Goal: Task Accomplishment & Management: Use online tool/utility

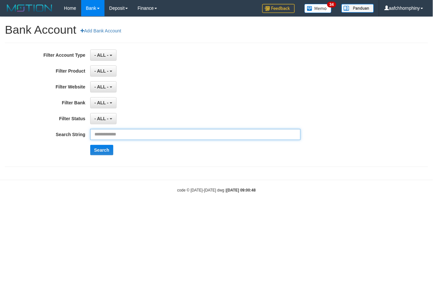
drag, startPoint x: 153, startPoint y: 138, endPoint x: 155, endPoint y: 141, distance: 3.9
click at [153, 138] on input "text" at bounding box center [195, 134] width 210 height 11
paste input "**********"
type input "**********"
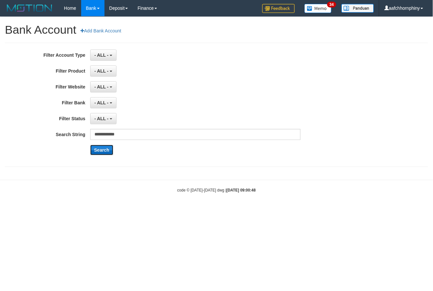
click at [103, 152] on button "Search" at bounding box center [101, 150] width 23 height 10
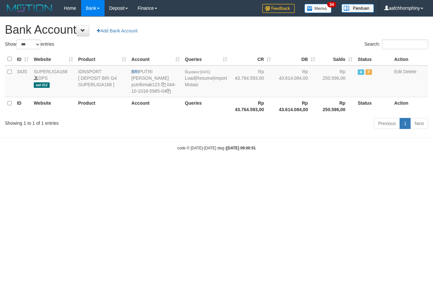
select select "***"
click at [77, 167] on html "Toggle navigation Home Bank Account List Load By Website Group [ISPORT] SUPERLI…" at bounding box center [216, 83] width 433 height 167
click at [191, 83] on link "Import Mutasi" at bounding box center [206, 82] width 42 height 12
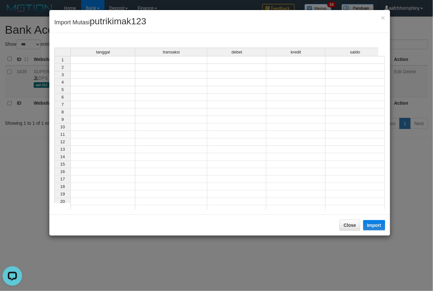
click at [80, 60] on td at bounding box center [102, 60] width 65 height 8
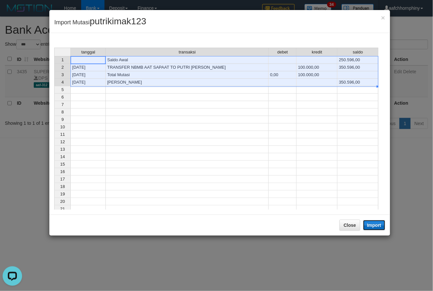
click at [375, 224] on button "Import" at bounding box center [374, 225] width 22 height 10
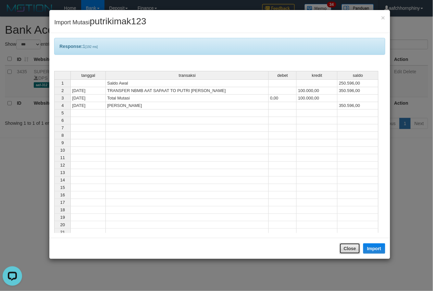
click at [352, 250] on button "Close" at bounding box center [349, 248] width 21 height 11
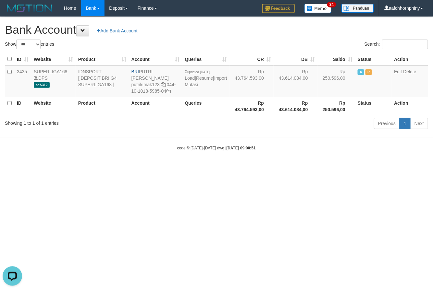
click at [303, 42] on div "Search:" at bounding box center [324, 45] width 207 height 11
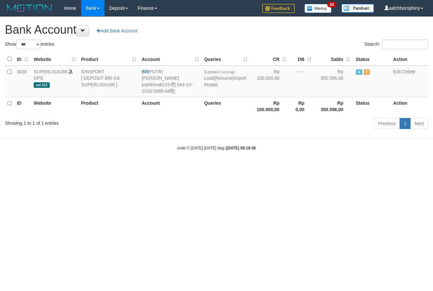
select select "***"
click at [244, 167] on html "Toggle navigation Home Bank Account List Load By Website Group [ISPORT] SUPERLI…" at bounding box center [216, 83] width 433 height 167
select select "***"
drag, startPoint x: 151, startPoint y: 69, endPoint x: 184, endPoint y: 69, distance: 33.7
click at [184, 69] on td "BRI PUTRI ANDINI putrikimak123 044-10-1018-5985-04" at bounding box center [170, 82] width 63 height 32
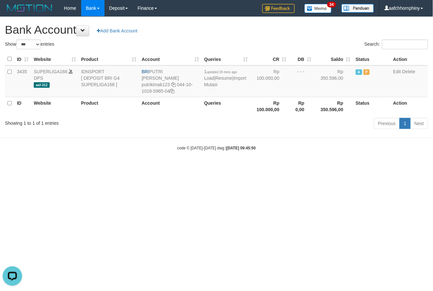
copy td "PUTRI [PERSON_NAME]"
click at [283, 167] on html "Toggle navigation Home Bank Account List Load By Website Group [ISPORT] SUPERLI…" at bounding box center [216, 83] width 433 height 167
click at [227, 167] on html "Toggle navigation Home Bank Account List Load By Website Group [ISPORT] SUPERLI…" at bounding box center [216, 83] width 433 height 167
select select "***"
click at [227, 26] on h1 "Bank Account Add Bank Account" at bounding box center [216, 29] width 423 height 13
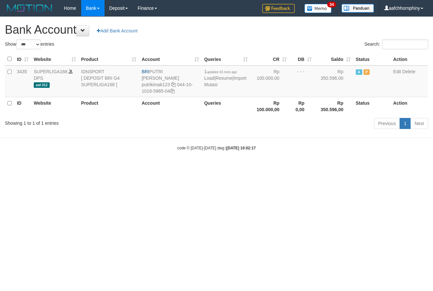
select select "***"
click at [257, 38] on div "**********" at bounding box center [216, 74] width 433 height 115
select select "***"
click at [261, 39] on div "**********" at bounding box center [216, 74] width 433 height 115
click at [204, 83] on td "1 updated 54 mins ago Load | Resume | Import Mutasi" at bounding box center [225, 82] width 49 height 32
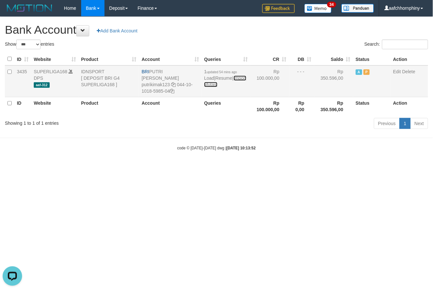
click at [209, 83] on link "Import Mutasi" at bounding box center [225, 82] width 42 height 12
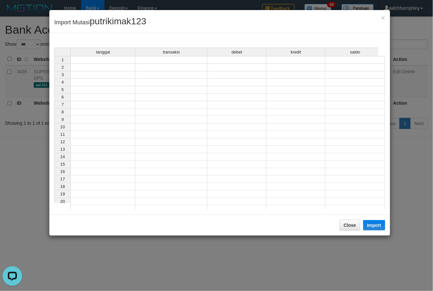
click at [115, 59] on td at bounding box center [102, 60] width 65 height 8
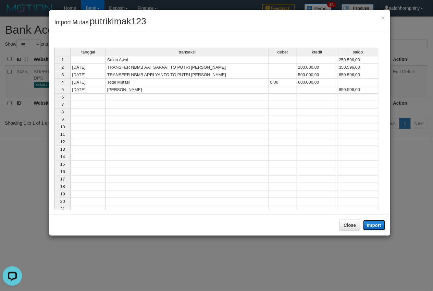
click at [366, 225] on button "Import" at bounding box center [374, 225] width 22 height 10
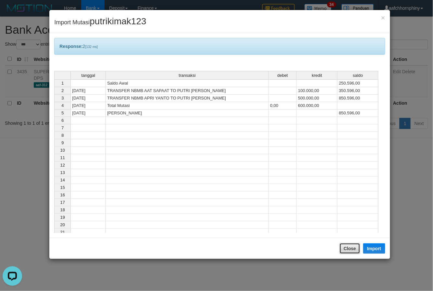
click at [351, 248] on button "Close" at bounding box center [349, 248] width 21 height 11
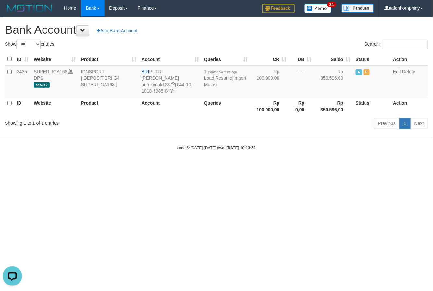
click at [292, 33] on h1 "Bank Account Add Bank Account" at bounding box center [216, 29] width 423 height 13
select select "***"
click at [239, 25] on h1 "Bank Account Add Bank Account" at bounding box center [216, 29] width 423 height 13
select select "***"
drag, startPoint x: 431, startPoint y: 161, endPoint x: 448, endPoint y: -2, distance: 164.4
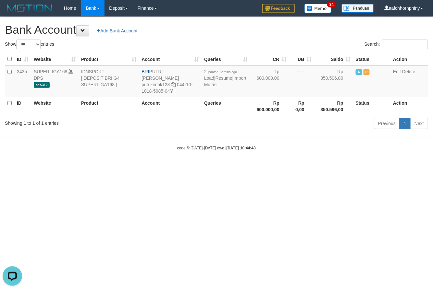
click at [432, 0] on html "Toggle navigation Home Bank Account List Load By Website Group [ISPORT] SUPERLI…" at bounding box center [216, 83] width 433 height 167
click at [251, 157] on body "Toggle navigation Home Bank Account List Load By Website Group [ISPORT] SUPERLI…" at bounding box center [216, 83] width 433 height 167
click at [209, 85] on link "Import Mutasi" at bounding box center [225, 82] width 42 height 12
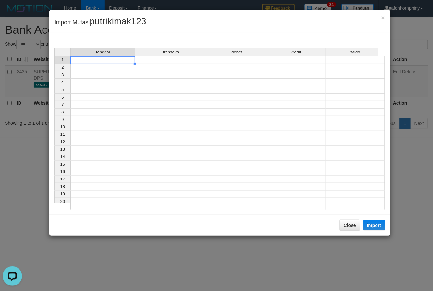
click at [121, 59] on td at bounding box center [102, 60] width 65 height 8
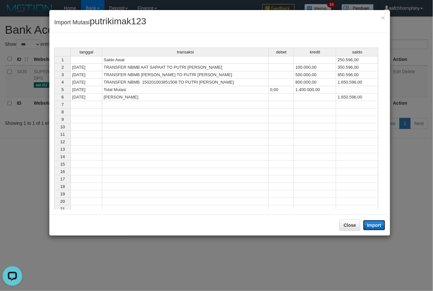
click at [373, 224] on button "Import" at bounding box center [374, 225] width 22 height 10
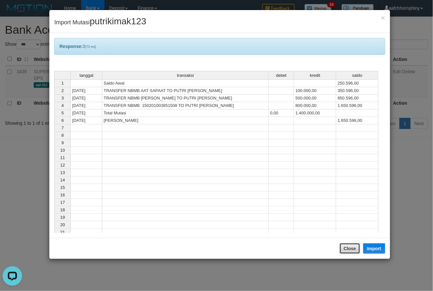
click at [354, 243] on button "Close" at bounding box center [349, 248] width 21 height 11
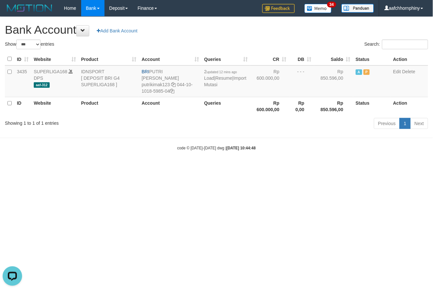
drag, startPoint x: 265, startPoint y: 25, endPoint x: 431, endPoint y: 117, distance: 189.8
click at [265, 25] on h1 "Bank Account Add Bank Account" at bounding box center [216, 29] width 423 height 13
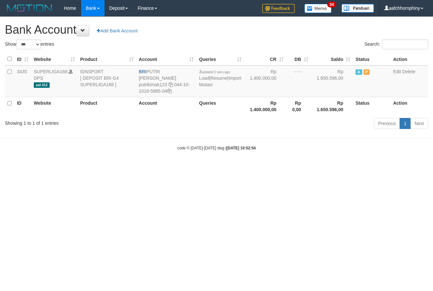
select select "***"
click at [199, 84] on link "Import Mutasi" at bounding box center [220, 82] width 42 height 12
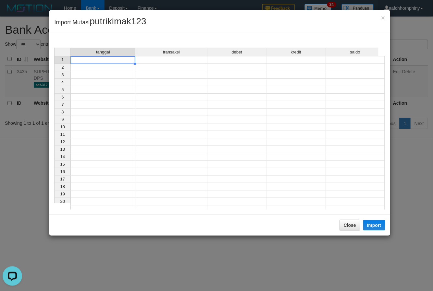
click at [116, 62] on td at bounding box center [102, 60] width 65 height 8
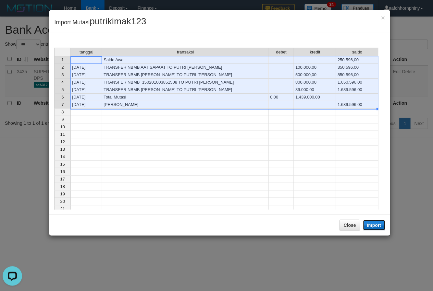
click at [379, 221] on button "Import" at bounding box center [374, 225] width 22 height 10
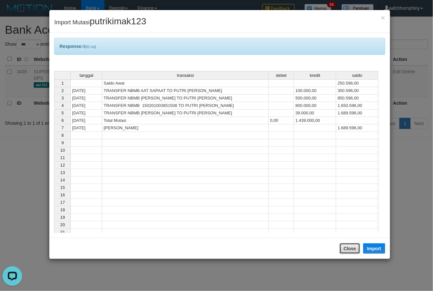
click at [349, 250] on button "Close" at bounding box center [349, 248] width 21 height 11
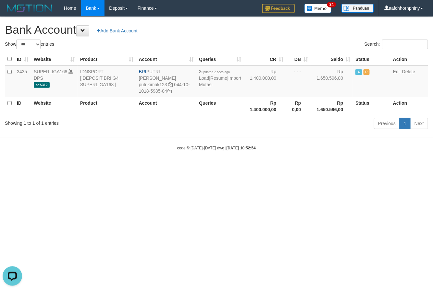
click at [264, 30] on h1 "Bank Account Add Bank Account" at bounding box center [216, 29] width 423 height 13
select select "***"
drag, startPoint x: 149, startPoint y: 71, endPoint x: 189, endPoint y: 73, distance: 40.3
click at [188, 72] on td "BRI PUTRI ANDINI putrikimak123 044-10-1018-5985-04" at bounding box center [166, 82] width 60 height 32
copy td "PUTRI [PERSON_NAME]"
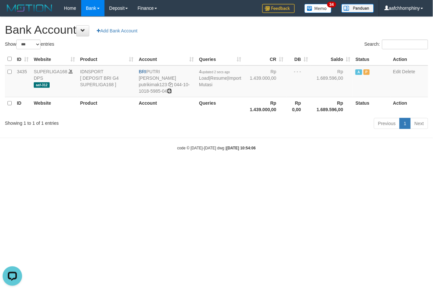
drag, startPoint x: 172, startPoint y: 83, endPoint x: 228, endPoint y: 104, distance: 59.8
click at [172, 89] on icon at bounding box center [169, 91] width 5 height 5
copy td "PUTRI [PERSON_NAME]"
click at [201, 83] on link "Import Mutasi" at bounding box center [220, 82] width 42 height 12
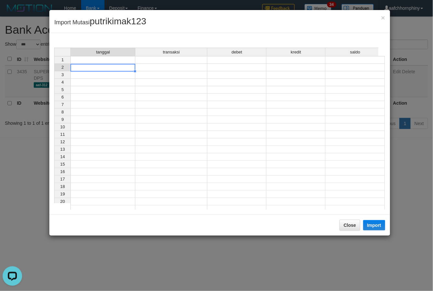
click at [54, 64] on div "tanggal transaksi debet kredit saldo 1 2 3 4 5 6 7 8 9 10 11 12 13 14 15 16 17 …" at bounding box center [54, 130] width 0 height 165
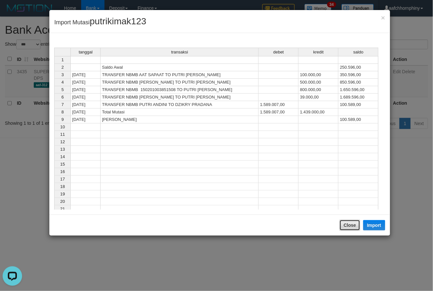
click at [350, 229] on button "Close" at bounding box center [349, 225] width 21 height 11
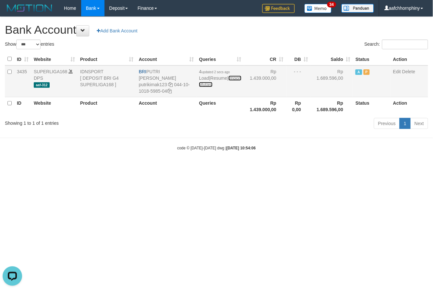
click at [204, 85] on link "Import Mutasi" at bounding box center [220, 82] width 42 height 12
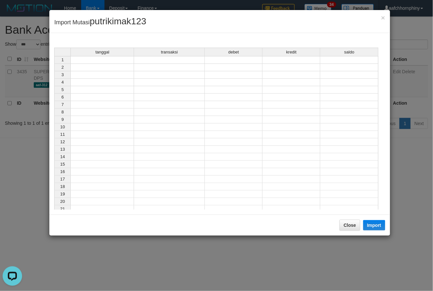
click at [112, 61] on td at bounding box center [102, 60] width 64 height 8
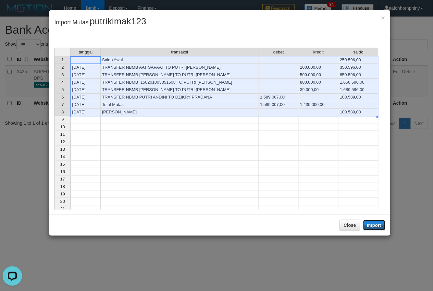
click at [374, 225] on button "Import" at bounding box center [374, 225] width 22 height 10
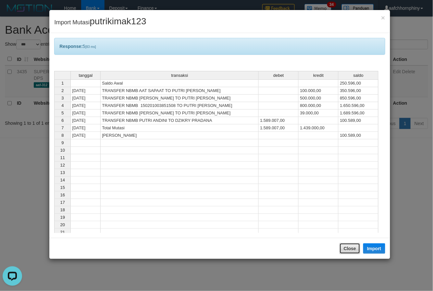
click at [355, 249] on button "Close" at bounding box center [349, 248] width 21 height 11
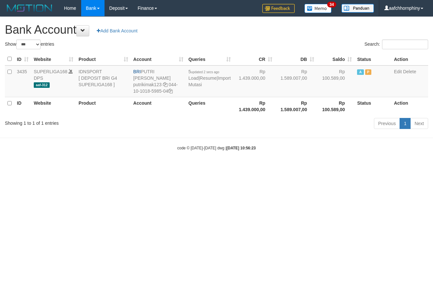
select select "***"
click at [195, 86] on link "Import Mutasi" at bounding box center [209, 82] width 42 height 12
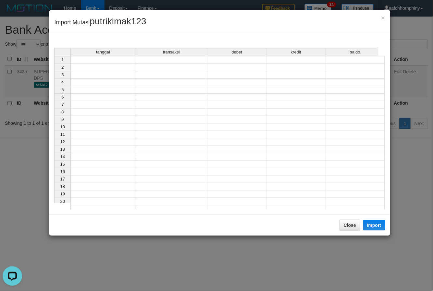
click at [123, 60] on td at bounding box center [102, 60] width 65 height 8
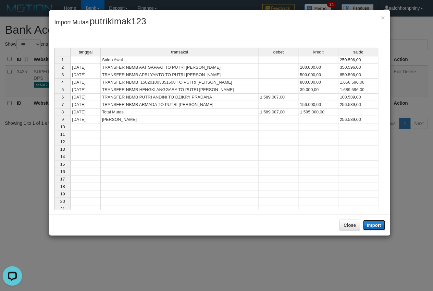
click at [374, 225] on button "Import" at bounding box center [374, 225] width 22 height 10
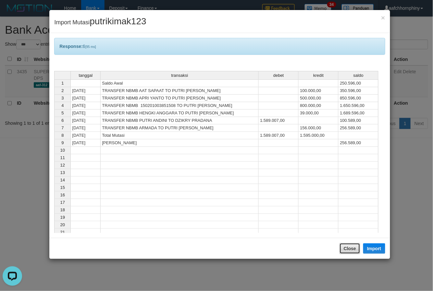
click at [348, 247] on button "Close" at bounding box center [349, 248] width 21 height 11
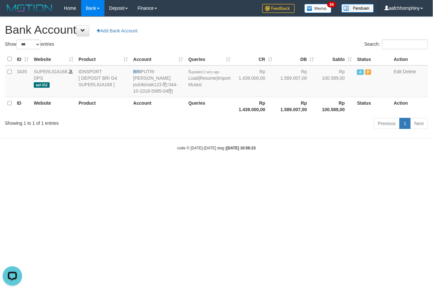
drag, startPoint x: 283, startPoint y: 39, endPoint x: 430, endPoint y: 85, distance: 153.3
click at [284, 39] on div "**********" at bounding box center [216, 74] width 433 height 115
select select "***"
drag, startPoint x: 196, startPoint y: 87, endPoint x: 191, endPoint y: 88, distance: 4.9
click at [196, 87] on td "6 updated 1 sec ago Load | Resume | Import Mutasi" at bounding box center [209, 82] width 47 height 32
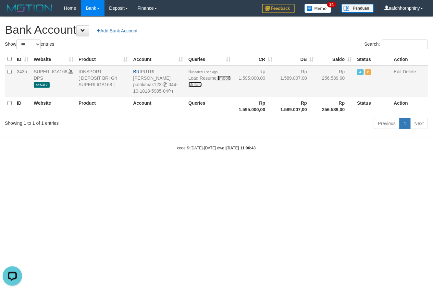
click at [196, 87] on link "Import Mutasi" at bounding box center [209, 82] width 42 height 12
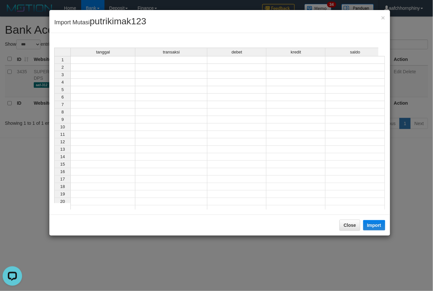
click at [119, 61] on td at bounding box center [102, 60] width 65 height 8
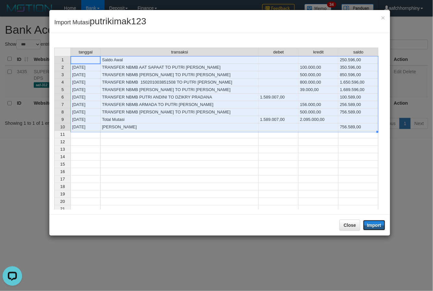
click at [380, 222] on button "Import" at bounding box center [374, 225] width 22 height 10
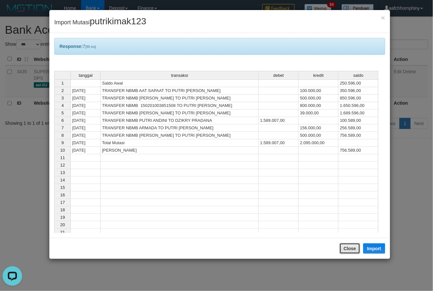
drag, startPoint x: 346, startPoint y: 248, endPoint x: 337, endPoint y: 234, distance: 16.7
click at [346, 249] on button "Close" at bounding box center [349, 248] width 21 height 11
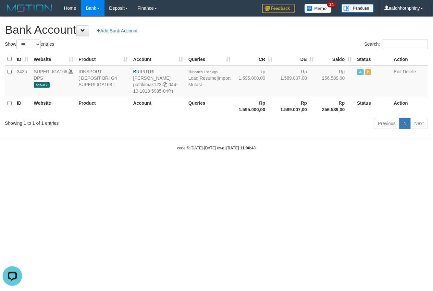
drag, startPoint x: 279, startPoint y: 35, endPoint x: 432, endPoint y: 137, distance: 183.0
click at [278, 35] on h1 "Bank Account Add Bank Account" at bounding box center [216, 29] width 423 height 13
select select "***"
click at [196, 86] on link "Import Mutasi" at bounding box center [209, 82] width 42 height 12
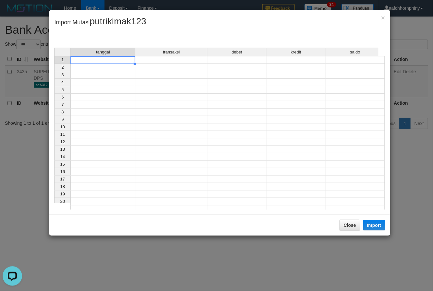
click at [125, 60] on td at bounding box center [102, 60] width 65 height 8
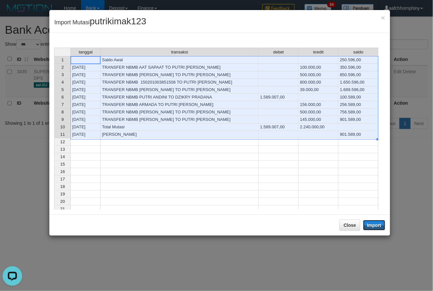
drag, startPoint x: 373, startPoint y: 225, endPoint x: 369, endPoint y: 236, distance: 12.1
click at [372, 225] on button "Import" at bounding box center [374, 225] width 22 height 10
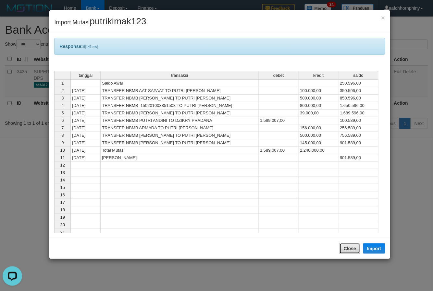
click at [354, 249] on button "Close" at bounding box center [349, 248] width 21 height 11
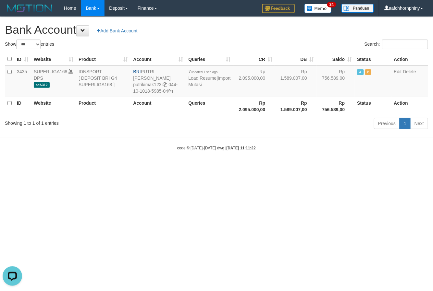
drag, startPoint x: 273, startPoint y: 41, endPoint x: 271, endPoint y: 47, distance: 6.1
click at [273, 41] on div "Search:" at bounding box center [324, 45] width 207 height 11
select select "***"
drag, startPoint x: 409, startPoint y: 182, endPoint x: 432, endPoint y: 188, distance: 24.6
click at [409, 167] on html "Toggle navigation Home Bank Account List Load By Website Group [ISPORT] SUPERLI…" at bounding box center [216, 83] width 433 height 167
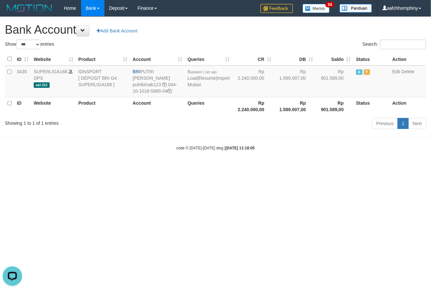
click at [239, 33] on h1 "Bank Account Add Bank Account" at bounding box center [215, 29] width 421 height 13
select select "***"
click at [179, 167] on html "Toggle navigation Home Bank Account List Load By Website Group [ISPORT] SUPERLI…" at bounding box center [215, 83] width 431 height 167
select select "***"
click at [195, 85] on link "Import Mutasi" at bounding box center [208, 82] width 42 height 12
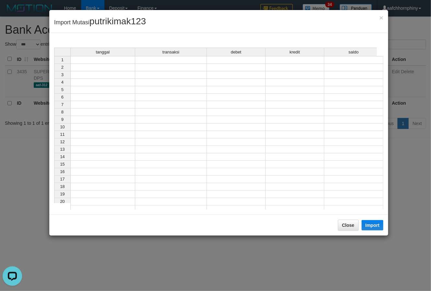
click at [106, 59] on td at bounding box center [102, 60] width 65 height 8
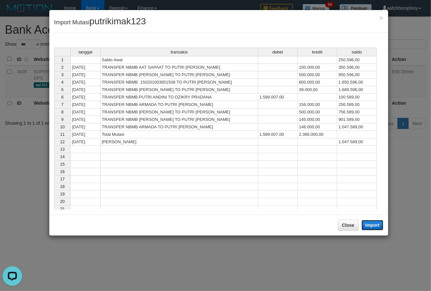
click at [372, 225] on button "Import" at bounding box center [373, 225] width 22 height 10
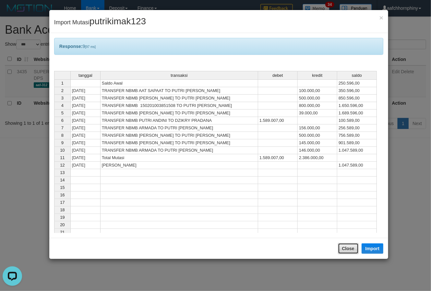
click at [349, 251] on button "Close" at bounding box center [348, 248] width 21 height 11
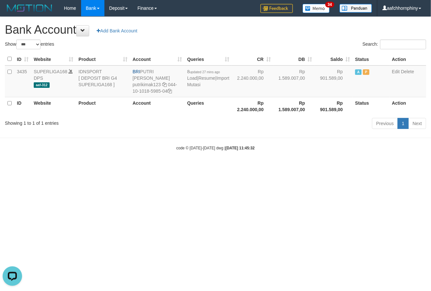
click at [286, 32] on h1 "Bank Account Add Bank Account" at bounding box center [215, 29] width 421 height 13
select select "***"
click at [364, 167] on html "Toggle navigation Home Bank Account List Load By Website Group [ISPORT] SUPERLI…" at bounding box center [215, 83] width 431 height 167
drag, startPoint x: 368, startPoint y: 235, endPoint x: 389, endPoint y: 213, distance: 31.0
click at [368, 167] on html "Toggle navigation Home Bank Account List Load By Website Group [ISPORT] SUPERLI…" at bounding box center [215, 83] width 431 height 167
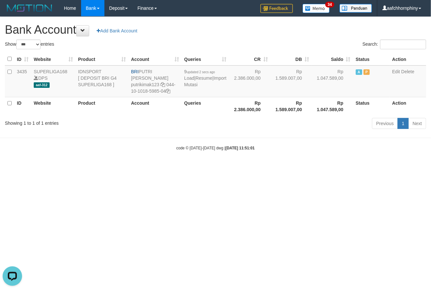
click at [334, 167] on html "Toggle navigation Home Bank Account List Load By Website Group [ISPORT] SUPERLI…" at bounding box center [215, 83] width 431 height 167
click at [191, 27] on h1 "Bank Account Add Bank Account" at bounding box center [215, 29] width 421 height 13
select select "***"
click at [245, 41] on div "Search:" at bounding box center [324, 45] width 206 height 11
click at [201, 34] on h1 "Bank Account Add Bank Account" at bounding box center [215, 29] width 421 height 13
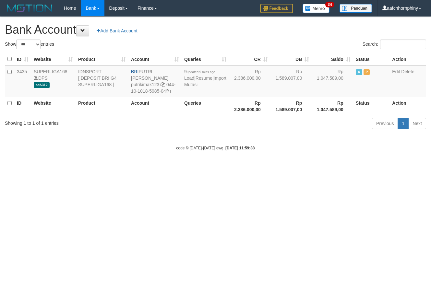
select select "***"
click at [176, 43] on div "Show ** ** ** *** *** entries" at bounding box center [108, 45] width 206 height 11
click at [214, 40] on div "Show ** ** ** *** *** entries" at bounding box center [108, 45] width 216 height 11
select select "***"
click at [217, 38] on div "**********" at bounding box center [215, 74] width 431 height 115
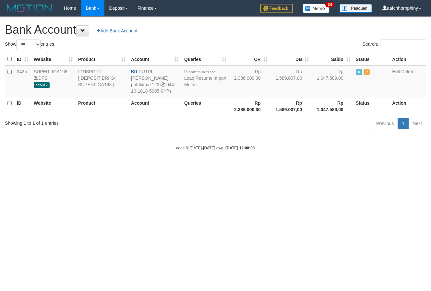
select select "***"
click at [182, 33] on h1 "Bank Account Add Bank Account" at bounding box center [215, 29] width 421 height 13
select select "***"
click at [183, 32] on h1 "Bank Account Add Bank Account" at bounding box center [215, 29] width 421 height 13
select select "***"
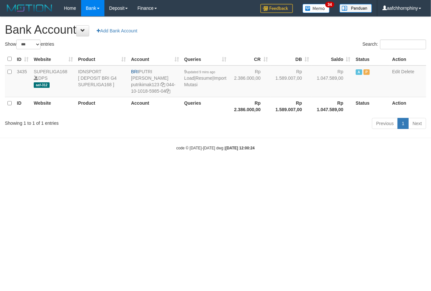
click at [202, 36] on h1 "Bank Account Add Bank Account" at bounding box center [215, 29] width 421 height 13
select select "***"
click at [179, 35] on h1 "Bank Account Add Bank Account" at bounding box center [215, 29] width 421 height 13
select select "***"
click at [203, 32] on h1 "Bank Account Add Bank Account" at bounding box center [215, 29] width 421 height 13
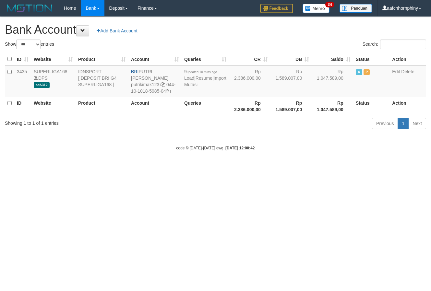
select select "***"
click at [182, 33] on h1 "Bank Account Add Bank Account" at bounding box center [215, 29] width 421 height 13
select select "***"
click at [191, 39] on div "**********" at bounding box center [215, 74] width 431 height 115
select select "***"
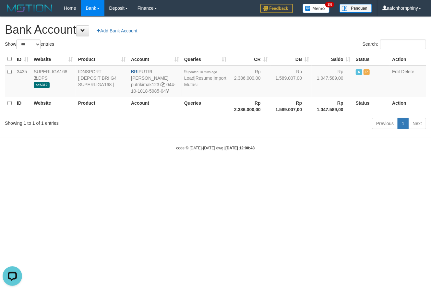
click at [178, 34] on h1 "Bank Account Add Bank Account" at bounding box center [215, 29] width 421 height 13
select select "***"
click at [217, 29] on h1 "Bank Account Add Bank Account" at bounding box center [215, 29] width 421 height 13
select select "***"
click at [178, 33] on h1 "Bank Account Add Bank Account" at bounding box center [215, 29] width 421 height 13
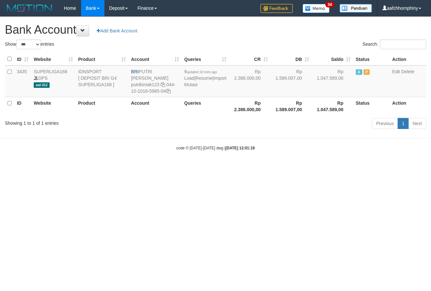
select select "***"
click at [172, 35] on h1 "Bank Account Add Bank Account" at bounding box center [215, 29] width 421 height 13
click at [177, 34] on h1 "Bank Account Add Bank Account" at bounding box center [215, 29] width 421 height 13
click at [207, 26] on h1 "Bank Account Add Bank Account" at bounding box center [215, 29] width 421 height 13
click at [231, 33] on h1 "Bank Account Add Bank Account" at bounding box center [215, 29] width 421 height 13
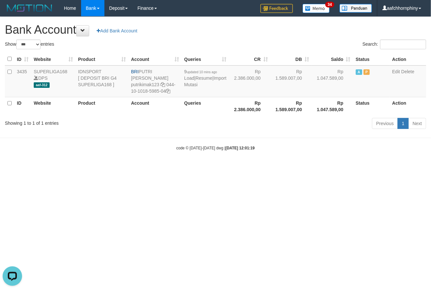
click at [189, 29] on h1 "Bank Account Add Bank Account" at bounding box center [215, 29] width 421 height 13
click at [184, 26] on h1 "Bank Account Add Bank Account" at bounding box center [215, 29] width 421 height 13
click at [179, 33] on h1 "Bank Account Add Bank Account" at bounding box center [215, 29] width 421 height 13
click at [171, 29] on h1 "Bank Account Add Bank Account" at bounding box center [215, 29] width 421 height 13
click at [185, 31] on h1 "Bank Account Add Bank Account" at bounding box center [215, 29] width 421 height 13
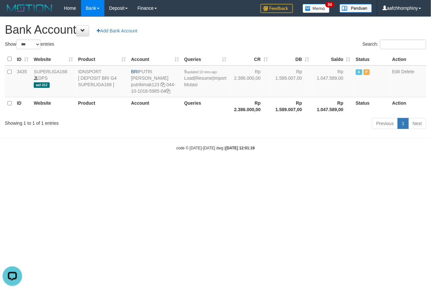
click at [195, 33] on h1 "Bank Account Add Bank Account" at bounding box center [215, 29] width 421 height 13
click at [192, 83] on link "Import Mutasi" at bounding box center [205, 82] width 42 height 12
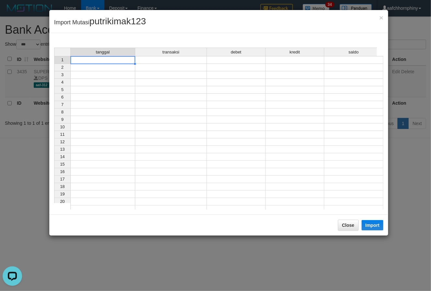
click at [112, 60] on td at bounding box center [102, 60] width 65 height 8
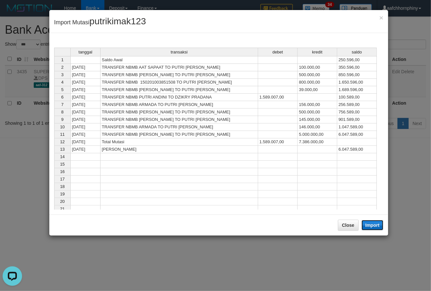
click at [371, 225] on button "Import" at bounding box center [373, 225] width 22 height 10
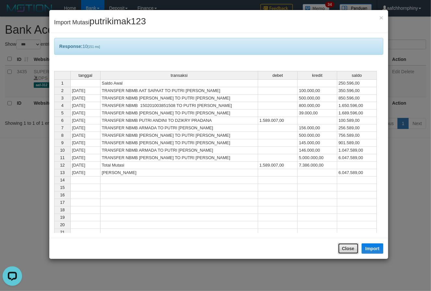
click at [357, 251] on button "Close" at bounding box center [348, 248] width 21 height 11
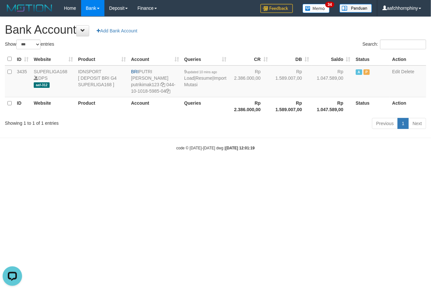
click at [274, 34] on h1 "Bank Account Add Bank Account" at bounding box center [215, 29] width 421 height 13
select select "***"
drag, startPoint x: 143, startPoint y: 69, endPoint x: 165, endPoint y: 68, distance: 22.7
click at [165, 68] on td "BRI PUTRI ANDINI putrikimak123 044-10-1018-5985-04" at bounding box center [154, 82] width 53 height 32
click at [145, 70] on td "BRI PUTRI ANDINI putrikimak123 044-10-1018-5985-04" at bounding box center [154, 82] width 53 height 32
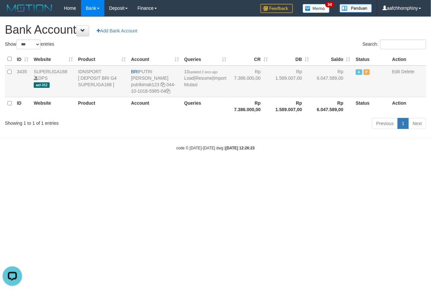
drag, startPoint x: 141, startPoint y: 70, endPoint x: 180, endPoint y: 69, distance: 38.9
click at [180, 69] on td "BRI PUTRI ANDINI putrikimak123 044-10-1018-5985-04" at bounding box center [154, 82] width 53 height 32
copy td "PUTRI [PERSON_NAME]"
click at [171, 89] on icon at bounding box center [168, 91] width 5 height 5
copy td "PUTRI [PERSON_NAME]"
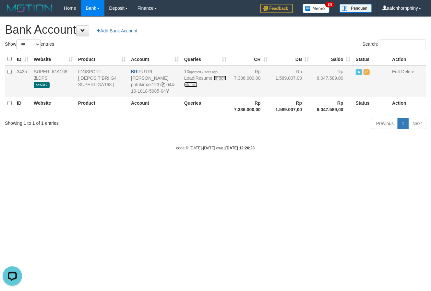
click at [192, 86] on link "Import Mutasi" at bounding box center [205, 82] width 42 height 12
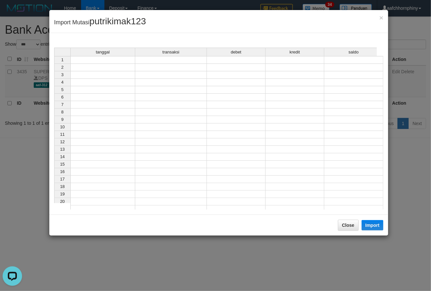
click at [109, 59] on td at bounding box center [102, 60] width 65 height 8
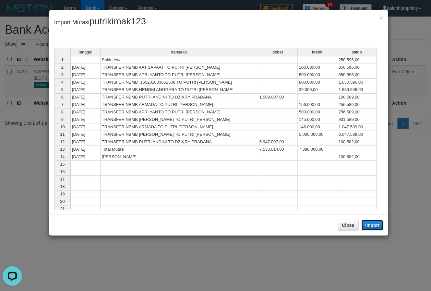
click at [374, 224] on button "Import" at bounding box center [373, 225] width 22 height 10
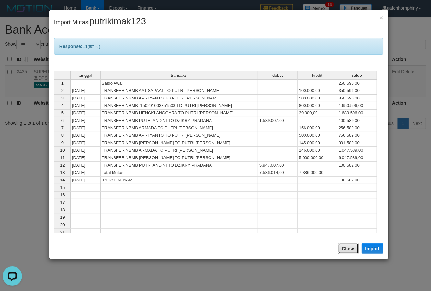
drag, startPoint x: 358, startPoint y: 248, endPoint x: 355, endPoint y: 249, distance: 3.7
click at [356, 249] on button "Close" at bounding box center [348, 248] width 21 height 11
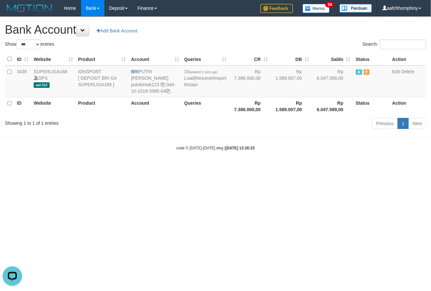
click at [268, 17] on div "**********" at bounding box center [215, 74] width 431 height 115
select select "***"
click at [199, 83] on link "Import Mutasi" at bounding box center [208, 82] width 42 height 12
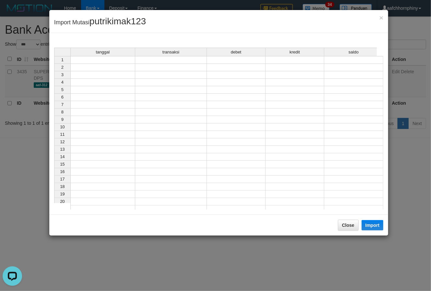
click at [115, 60] on td at bounding box center [102, 60] width 65 height 8
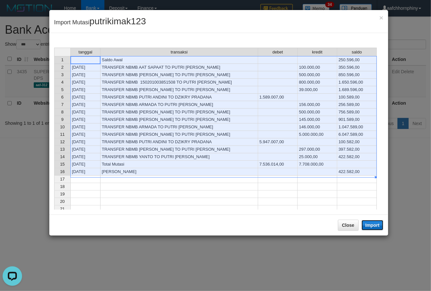
click at [376, 226] on button "Import" at bounding box center [373, 225] width 22 height 10
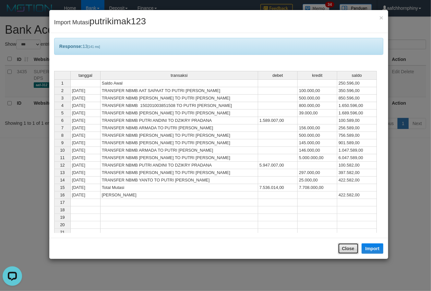
click at [348, 249] on button "Close" at bounding box center [348, 248] width 21 height 11
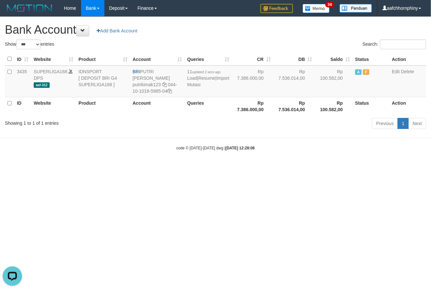
drag, startPoint x: 260, startPoint y: 35, endPoint x: 428, endPoint y: 130, distance: 193.4
click at [259, 35] on h1 "Bank Account Add Bank Account" at bounding box center [215, 29] width 421 height 13
select select "***"
click at [192, 84] on link "Import Mutasi" at bounding box center [208, 82] width 42 height 12
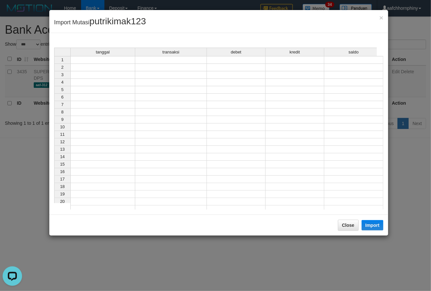
click at [101, 60] on td at bounding box center [102, 60] width 65 height 8
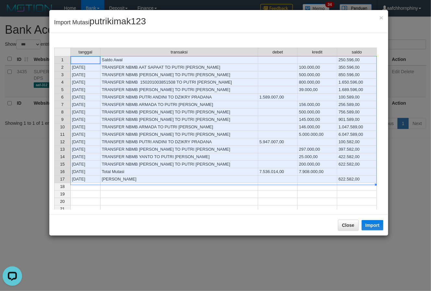
click at [361, 226] on div "Close Import" at bounding box center [218, 225] width 339 height 21
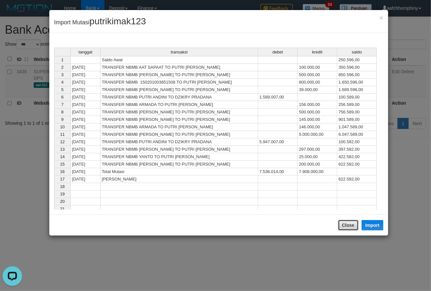
click at [345, 229] on button "Close" at bounding box center [348, 225] width 21 height 11
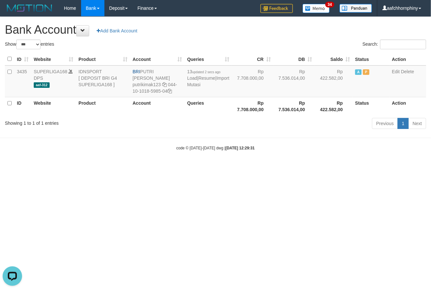
drag, startPoint x: 264, startPoint y: 28, endPoint x: 269, endPoint y: 36, distance: 9.6
click at [264, 29] on h1 "Bank Account Add Bank Account" at bounding box center [215, 29] width 421 height 13
select select "***"
click at [192, 83] on link "Import Mutasi" at bounding box center [208, 82] width 42 height 12
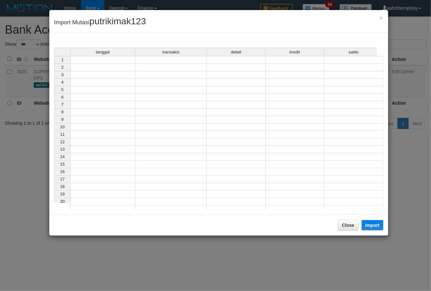
click at [102, 60] on td at bounding box center [102, 60] width 65 height 8
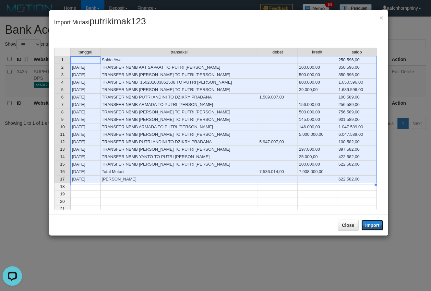
click at [366, 225] on button "Import" at bounding box center [373, 225] width 22 height 10
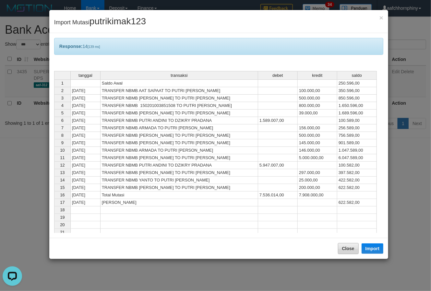
drag, startPoint x: 344, startPoint y: 241, endPoint x: 344, endPoint y: 245, distance: 4.5
click at [344, 244] on div "Close Import" at bounding box center [218, 248] width 339 height 21
click at [344, 245] on button "Close" at bounding box center [348, 248] width 21 height 11
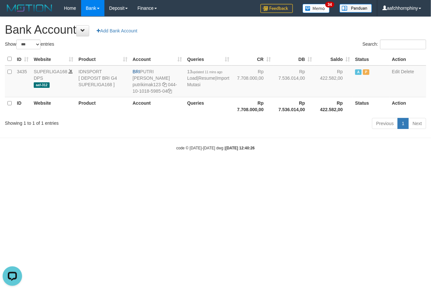
click at [288, 29] on h1 "Bank Account Add Bank Account" at bounding box center [215, 29] width 421 height 13
select select "***"
click at [197, 83] on link "Import Mutasi" at bounding box center [208, 82] width 42 height 12
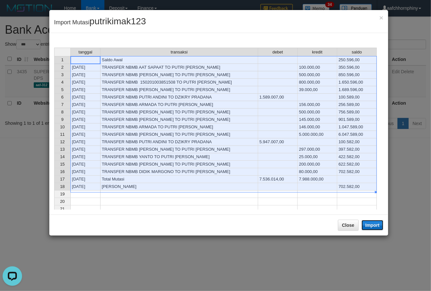
click at [367, 224] on button "Import" at bounding box center [373, 225] width 22 height 10
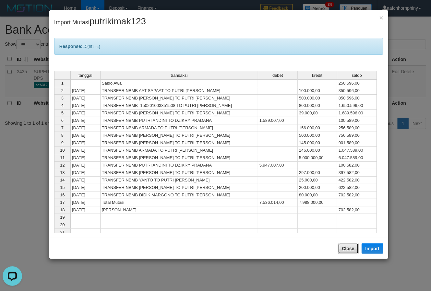
click at [348, 249] on button "Close" at bounding box center [348, 248] width 21 height 11
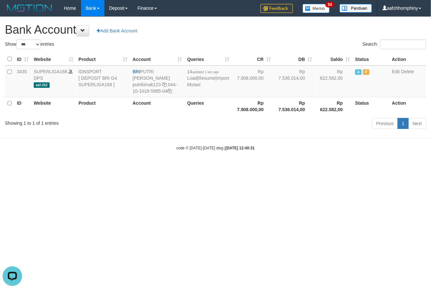
drag, startPoint x: 260, startPoint y: 25, endPoint x: 430, endPoint y: 125, distance: 197.8
click at [258, 26] on h1 "Bank Account Add Bank Account" at bounding box center [215, 29] width 421 height 13
select select "***"
click at [196, 82] on link "Import Mutasi" at bounding box center [208, 82] width 42 height 12
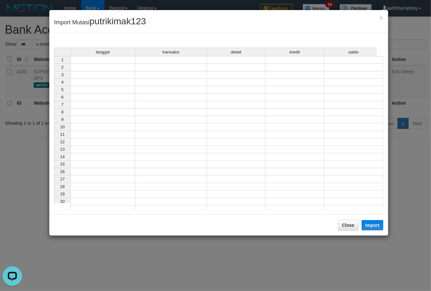
click at [97, 57] on td at bounding box center [102, 60] width 65 height 8
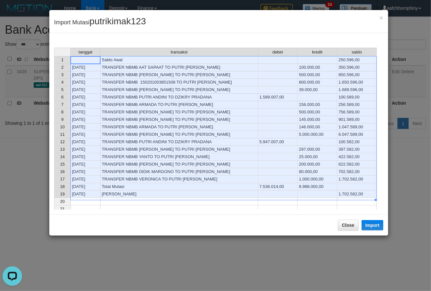
scroll to position [43, 0]
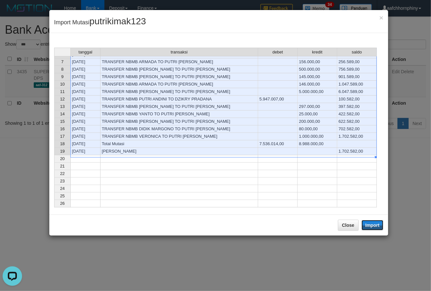
click at [370, 225] on button "Import" at bounding box center [373, 225] width 22 height 10
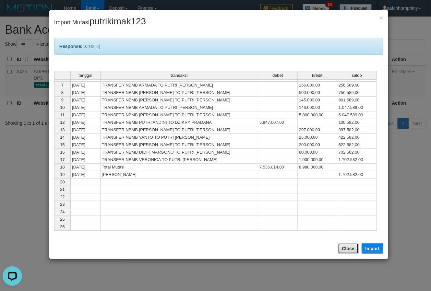
click at [346, 247] on button "Close" at bounding box center [348, 248] width 21 height 11
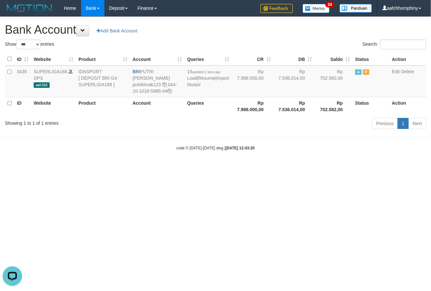
click at [282, 33] on h1 "Bank Account Add Bank Account" at bounding box center [215, 29] width 421 height 13
select select "***"
drag, startPoint x: 142, startPoint y: 71, endPoint x: 172, endPoint y: 70, distance: 29.5
click at [172, 70] on td "BRI PUTRI ANDINI putrikimak123 044-10-1018-5985-04" at bounding box center [154, 82] width 53 height 32
copy td "PUTRI [PERSON_NAME]"
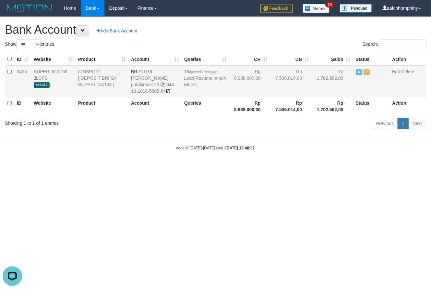
drag, startPoint x: 171, startPoint y: 85, endPoint x: 231, endPoint y: 90, distance: 60.8
click at [171, 89] on icon at bounding box center [168, 91] width 5 height 5
copy td "PUTRI [PERSON_NAME]"
click at [190, 83] on link "Import Mutasi" at bounding box center [205, 82] width 42 height 12
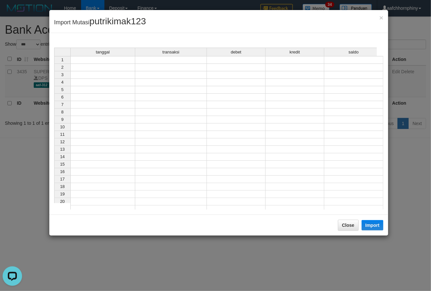
click at [125, 63] on td at bounding box center [102, 60] width 65 height 8
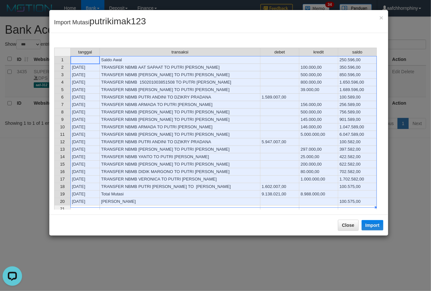
scroll to position [43, 0]
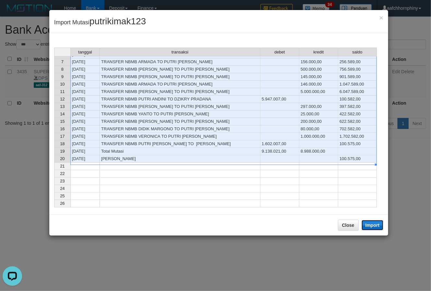
click at [370, 225] on button "Import" at bounding box center [373, 225] width 22 height 10
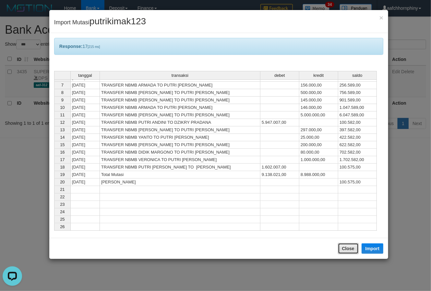
drag, startPoint x: 346, startPoint y: 246, endPoint x: 341, endPoint y: 239, distance: 7.9
click at [346, 247] on button "Close" at bounding box center [348, 248] width 21 height 11
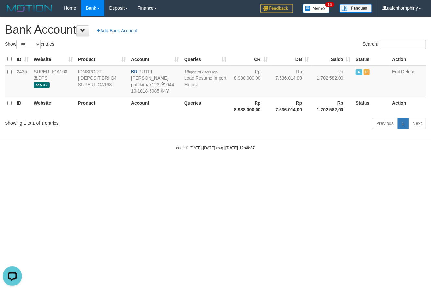
click at [229, 15] on div "Home Bank Account List Load By Website Group [ISPORT] SUPERLIGA168 By Load Grou…" at bounding box center [215, 8] width 421 height 17
select select "***"
click at [198, 86] on link "Import Mutasi" at bounding box center [208, 82] width 42 height 12
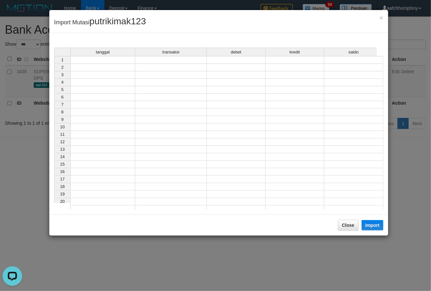
click at [115, 59] on td at bounding box center [102, 60] width 65 height 8
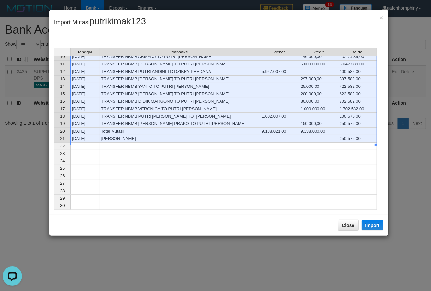
scroll to position [86, 0]
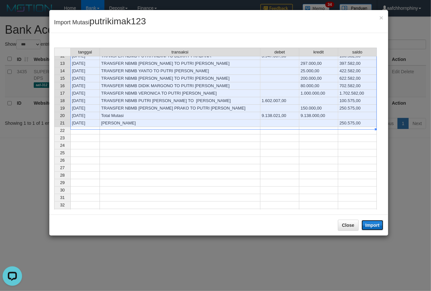
click at [374, 223] on button "Import" at bounding box center [373, 225] width 22 height 10
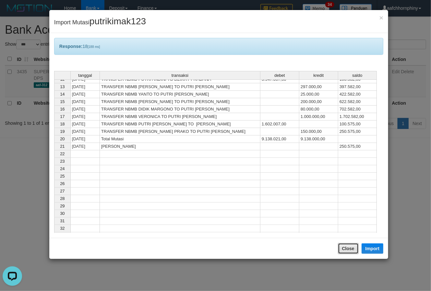
drag, startPoint x: 354, startPoint y: 252, endPoint x: 351, endPoint y: 245, distance: 7.9
click at [352, 252] on button "Close" at bounding box center [348, 248] width 21 height 11
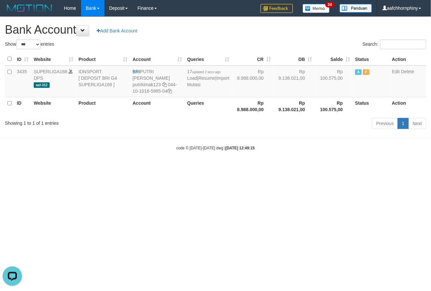
click at [297, 35] on h1 "Bank Account Add Bank Account" at bounding box center [215, 29] width 421 height 13
select select "***"
drag, startPoint x: 459, startPoint y: 137, endPoint x: 461, endPoint y: 146, distance: 9.3
click at [431, 146] on html "Toggle navigation Home Bank Account List Load By Website Group [ISPORT] SUPERLI…" at bounding box center [215, 83] width 431 height 167
click at [383, 167] on html "Toggle navigation Home Bank Account List Load By Website Group [ISPORT] SUPERLI…" at bounding box center [215, 83] width 431 height 167
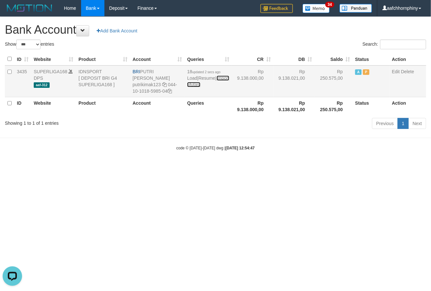
click at [194, 82] on link "Import Mutasi" at bounding box center [208, 82] width 42 height 12
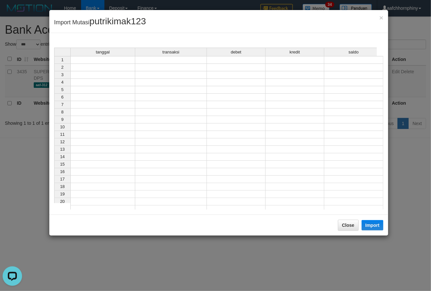
click at [108, 60] on td at bounding box center [102, 60] width 65 height 8
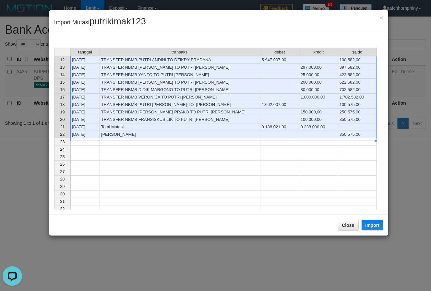
scroll to position [86, 0]
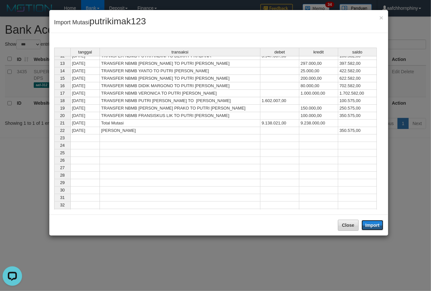
drag, startPoint x: 370, startPoint y: 230, endPoint x: 348, endPoint y: 245, distance: 27.3
click at [370, 230] on button "Import" at bounding box center [373, 225] width 22 height 10
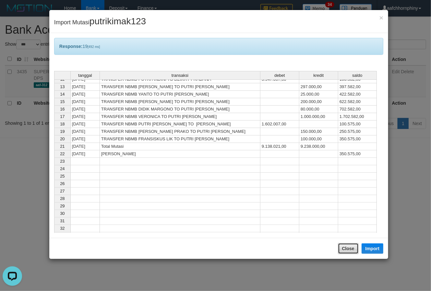
click at [349, 246] on button "Close" at bounding box center [348, 248] width 21 height 11
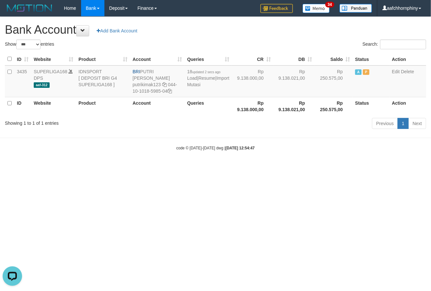
click at [277, 25] on h1 "Bank Account Add Bank Account" at bounding box center [215, 29] width 421 height 13
select select "***"
click at [194, 86] on link "Import Mutasi" at bounding box center [208, 82] width 42 height 12
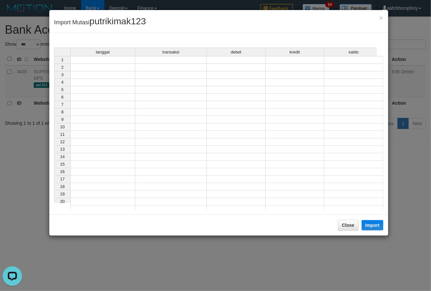
click at [103, 57] on td at bounding box center [102, 60] width 65 height 8
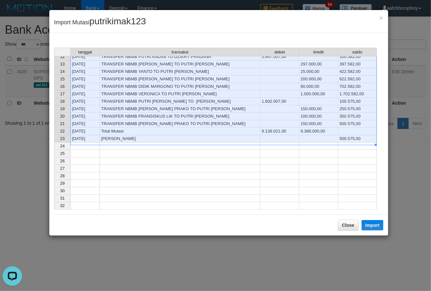
scroll to position [130, 0]
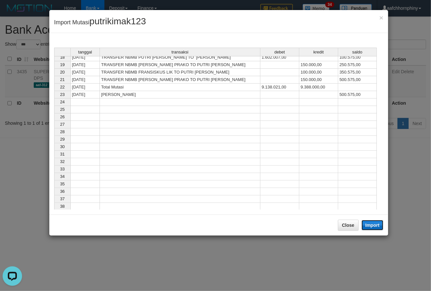
click at [372, 225] on button "Import" at bounding box center [373, 225] width 22 height 10
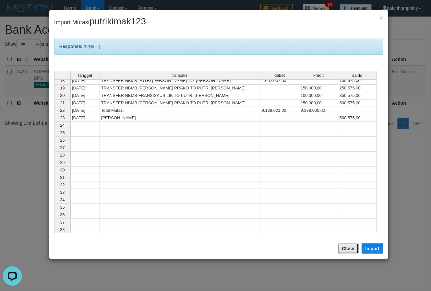
drag, startPoint x: 351, startPoint y: 248, endPoint x: 331, endPoint y: 216, distance: 37.6
click at [350, 247] on button "Close" at bounding box center [348, 248] width 21 height 11
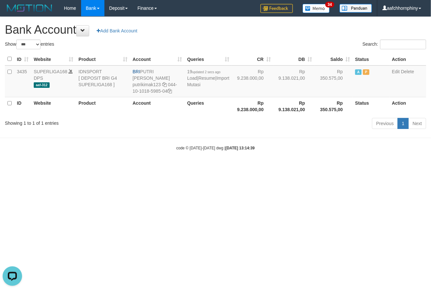
click at [259, 37] on div "**********" at bounding box center [215, 74] width 431 height 115
select select "***"
click at [245, 32] on h1 "Bank Account Add Bank Account" at bounding box center [215, 29] width 421 height 13
click at [191, 85] on link "Import Mutasi" at bounding box center [208, 82] width 42 height 12
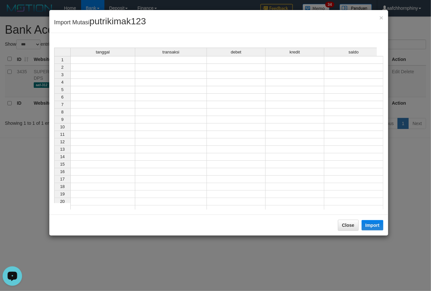
click at [121, 60] on td at bounding box center [102, 60] width 65 height 8
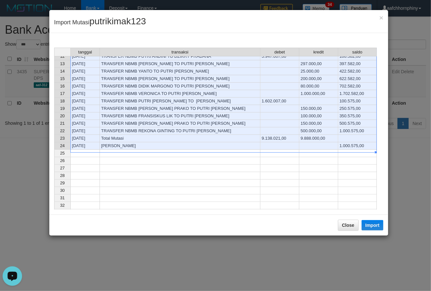
scroll to position [130, 0]
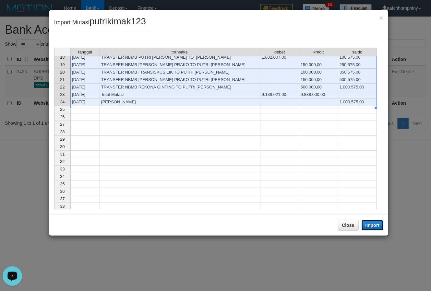
click at [371, 226] on button "Import" at bounding box center [373, 225] width 22 height 10
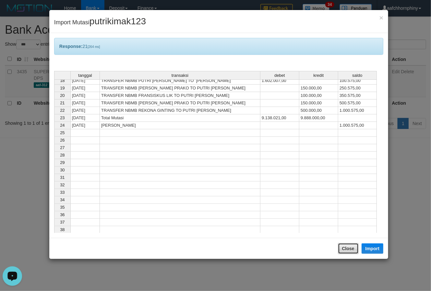
click at [344, 249] on button "Close" at bounding box center [348, 248] width 21 height 11
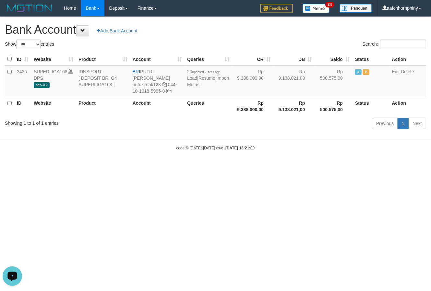
click at [265, 34] on h1 "Bank Account Add Bank Account" at bounding box center [215, 29] width 421 height 13
select select "***"
click at [191, 82] on link "Import Mutasi" at bounding box center [205, 82] width 42 height 12
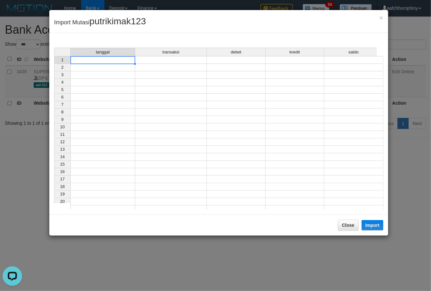
click at [115, 60] on td at bounding box center [102, 60] width 65 height 8
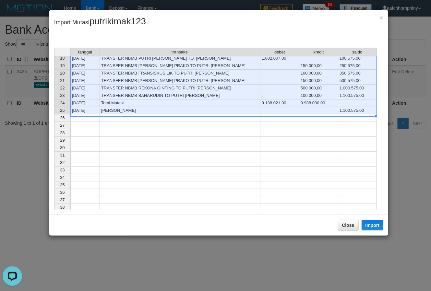
scroll to position [130, 0]
click at [378, 227] on button "Import" at bounding box center [373, 225] width 22 height 10
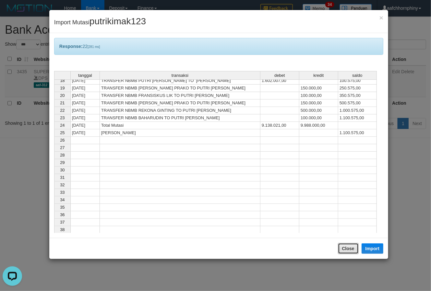
drag, startPoint x: 347, startPoint y: 249, endPoint x: 343, endPoint y: 188, distance: 61.1
click at [347, 248] on button "Close" at bounding box center [348, 248] width 21 height 11
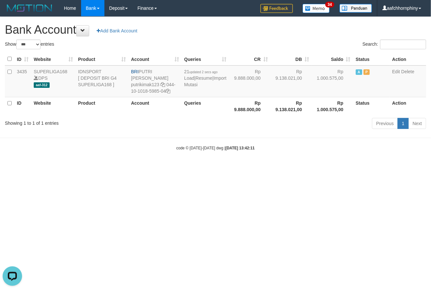
click at [276, 28] on h1 "Bank Account Add Bank Account" at bounding box center [215, 29] width 421 height 13
select select "***"
drag, startPoint x: 142, startPoint y: 69, endPoint x: 176, endPoint y: 71, distance: 33.8
click at [176, 71] on td "BRI PUTRI [PERSON_NAME] putrikimak123 044-10-1018-5985-04" at bounding box center [154, 82] width 53 height 32
copy td "PUTRI [PERSON_NAME]"
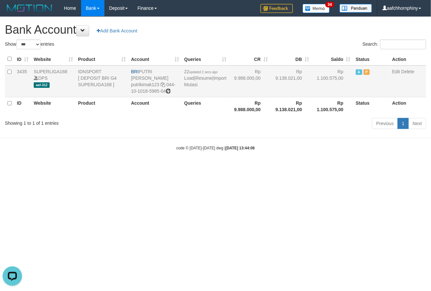
drag, startPoint x: 169, startPoint y: 85, endPoint x: 199, endPoint y: 88, distance: 29.7
click at [169, 89] on icon at bounding box center [168, 91] width 5 height 5
copy td "PUTRI [PERSON_NAME]"
click at [189, 79] on link "Load" at bounding box center [189, 78] width 10 height 5
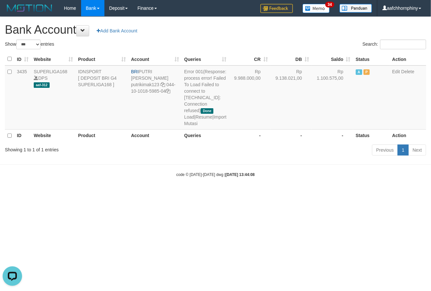
click at [198, 194] on body "Toggle navigation Home Bank Account List Load By Website Group [ISPORT] SUPERLI…" at bounding box center [215, 97] width 431 height 194
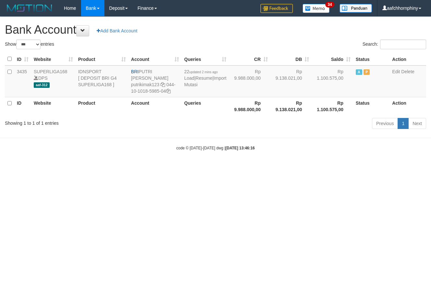
select select "***"
click at [191, 86] on link "Import Mutasi" at bounding box center [205, 82] width 42 height 12
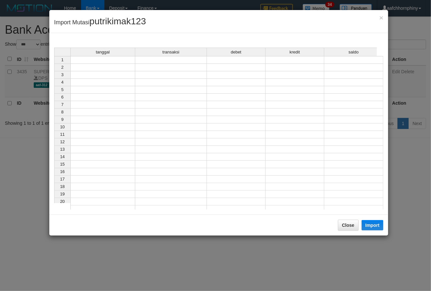
click at [111, 61] on td at bounding box center [102, 60] width 65 height 8
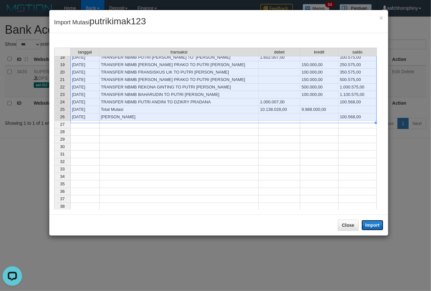
click at [370, 224] on button "Import" at bounding box center [373, 225] width 22 height 10
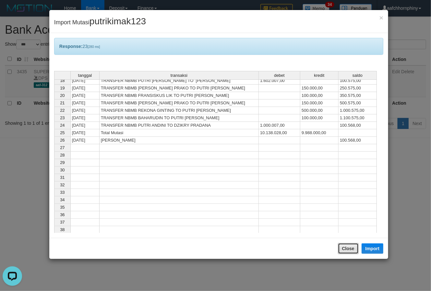
click at [343, 247] on button "Close" at bounding box center [348, 248] width 21 height 11
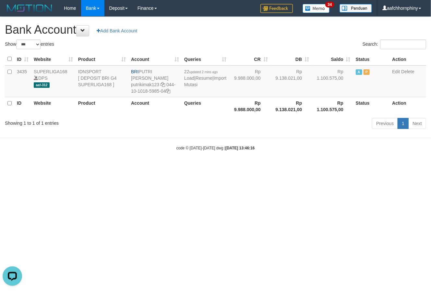
click at [300, 24] on h1 "Bank Account Add Bank Account" at bounding box center [215, 29] width 421 height 13
select select "***"
click at [49, 167] on html "Toggle navigation Home Bank Account List Load By Website Group [ISPORT] SUPERLI…" at bounding box center [215, 83] width 431 height 167
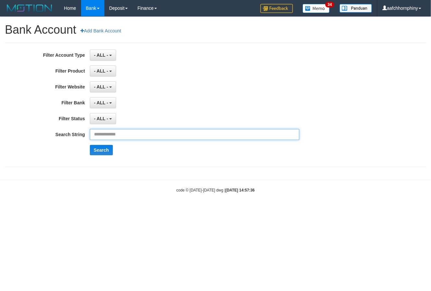
click at [162, 136] on input "text" at bounding box center [195, 134] width 210 height 11
paste input "**********"
type input "**********"
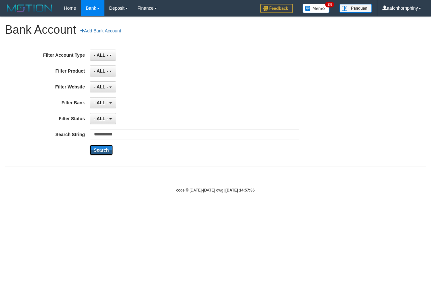
click at [99, 153] on button "Search" at bounding box center [101, 150] width 23 height 10
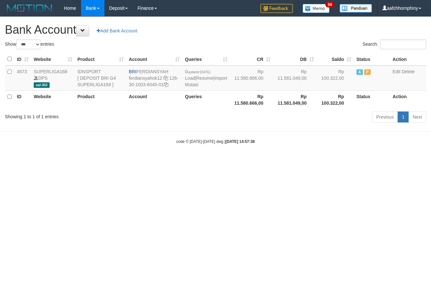
select select "***"
drag, startPoint x: 48, startPoint y: 208, endPoint x: 71, endPoint y: 220, distance: 25.8
click at [48, 161] on html "Toggle navigation Home Bank Account List Load By Website Group [ISPORT] SUPERLI…" at bounding box center [215, 80] width 431 height 161
click at [217, 26] on h1 "Bank Account Add Bank Account" at bounding box center [215, 29] width 421 height 13
select select "***"
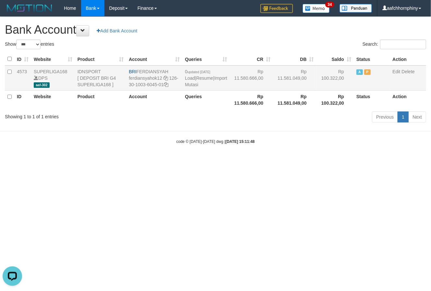
drag, startPoint x: 139, startPoint y: 69, endPoint x: 176, endPoint y: 68, distance: 37.7
click at [176, 68] on td "BRI FERDIANSYAH ferdiansyahok12 126-30-1003-6045-01" at bounding box center [154, 78] width 56 height 25
copy td "FERDIANSYAH"
click at [278, 161] on html "Toggle navigation Home Bank Account List Load By Website Group [ISPORT] SUPERLI…" at bounding box center [215, 80] width 431 height 161
click at [193, 85] on link "Import Mutasi" at bounding box center [206, 82] width 42 height 12
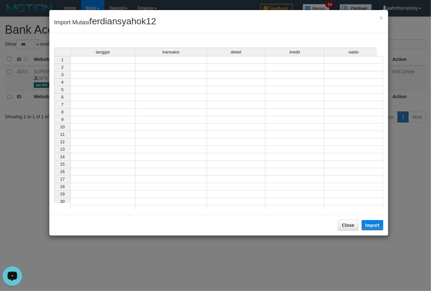
click at [122, 61] on td at bounding box center [102, 60] width 65 height 8
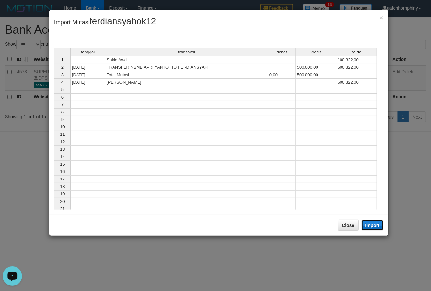
click at [369, 225] on button "Import" at bounding box center [373, 225] width 22 height 10
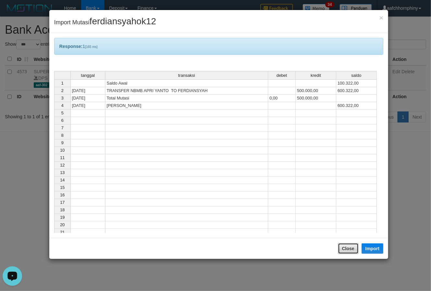
click at [351, 247] on button "Close" at bounding box center [348, 248] width 21 height 11
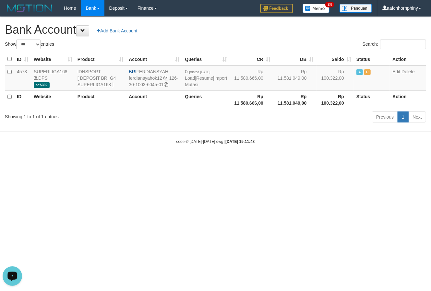
click at [296, 38] on div "**********" at bounding box center [215, 71] width 431 height 108
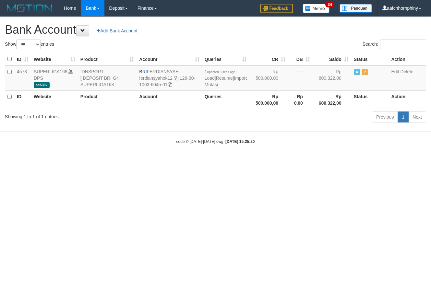
select select "***"
click at [220, 38] on div "**********" at bounding box center [215, 71] width 431 height 108
select select "***"
click at [289, 161] on html "Toggle navigation Home Bank Account List Load By Website Group [ISPORT] SUPERLI…" at bounding box center [215, 80] width 431 height 161
select select "***"
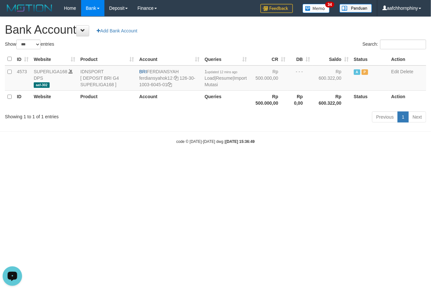
click at [206, 28] on h1 "Bank Account Add Bank Account" at bounding box center [215, 29] width 421 height 13
select select "***"
click at [210, 84] on link "Import Mutasi" at bounding box center [226, 82] width 42 height 12
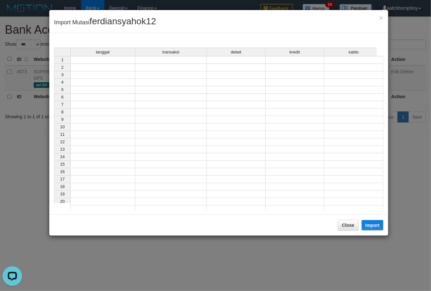
click at [112, 59] on td at bounding box center [102, 60] width 65 height 8
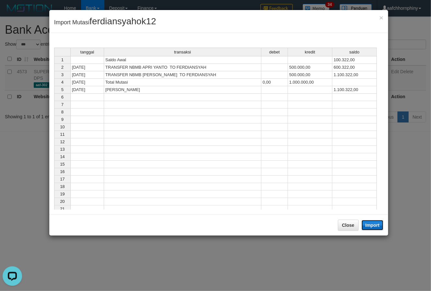
click at [372, 229] on button "Import" at bounding box center [373, 225] width 22 height 10
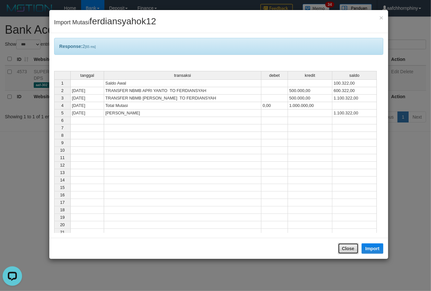
click at [346, 252] on button "Close" at bounding box center [348, 248] width 21 height 11
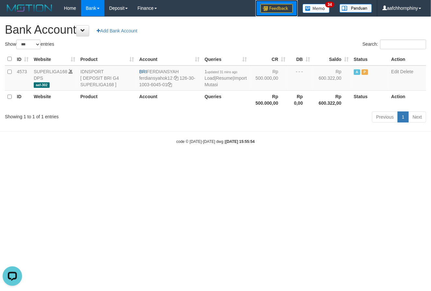
click at [268, 16] on link at bounding box center [277, 8] width 42 height 17
drag, startPoint x: 260, startPoint y: 40, endPoint x: 265, endPoint y: 43, distance: 6.5
click at [259, 40] on div "Search:" at bounding box center [324, 45] width 206 height 11
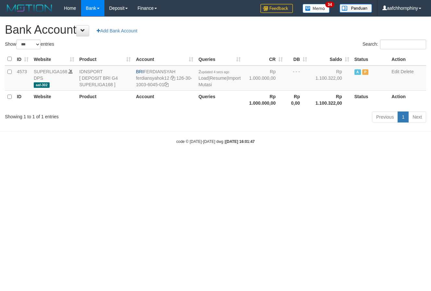
select select "***"
drag, startPoint x: 146, startPoint y: 70, endPoint x: 178, endPoint y: 67, distance: 33.0
click at [178, 67] on td "BRI FERDIANSYAH ferdiansyahok12 126-30-1003-6045-01" at bounding box center [164, 78] width 63 height 25
copy td "FERDIANSYAH"
click at [166, 83] on icon at bounding box center [166, 84] width 5 height 5
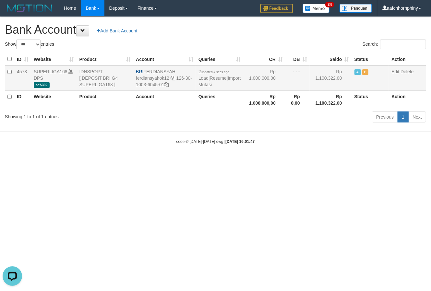
copy td "FERDIANSYAH"
click at [208, 83] on link "Import Mutasi" at bounding box center [220, 82] width 42 height 12
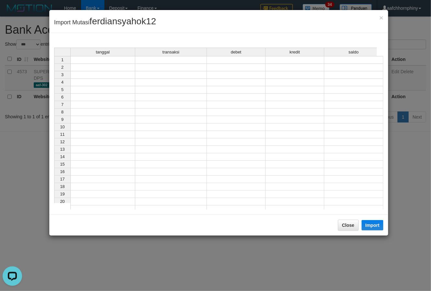
drag, startPoint x: 110, startPoint y: 63, endPoint x: 111, endPoint y: 71, distance: 8.1
click at [106, 61] on td at bounding box center [102, 60] width 65 height 8
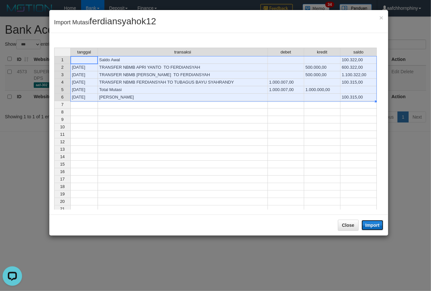
click at [369, 223] on button "Import" at bounding box center [373, 225] width 22 height 10
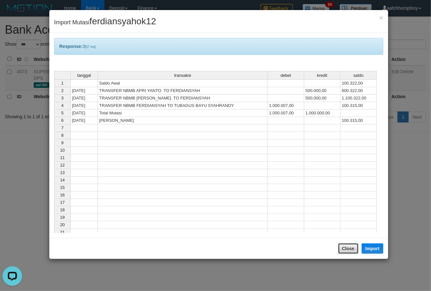
click at [352, 247] on button "Close" at bounding box center [348, 248] width 21 height 11
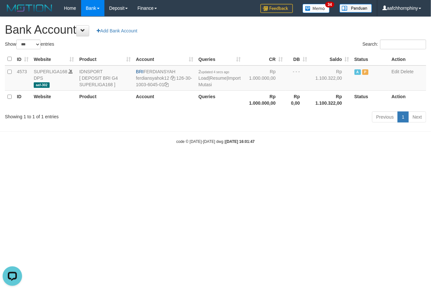
click at [254, 31] on h1 "Bank Account Add Bank Account" at bounding box center [215, 29] width 421 height 13
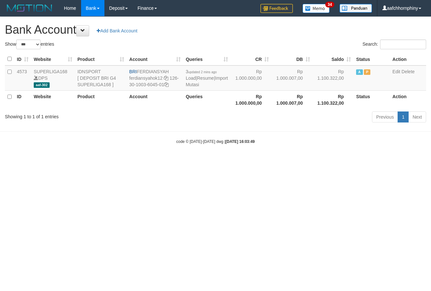
select select "***"
drag, startPoint x: 376, startPoint y: 193, endPoint x: 383, endPoint y: 191, distance: 7.8
click at [376, 161] on html "Toggle navigation Home Bank Account List Load By Website Group [ISPORT] SUPERLI…" at bounding box center [215, 80] width 431 height 161
select select "***"
click at [196, 86] on link "Import Mutasi" at bounding box center [207, 82] width 42 height 12
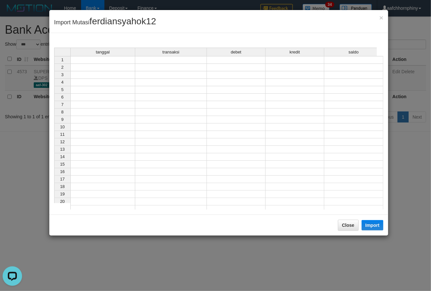
click at [105, 63] on td at bounding box center [102, 60] width 65 height 8
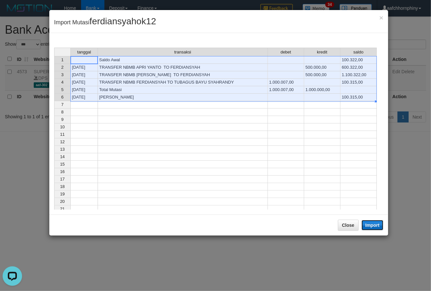
drag, startPoint x: 379, startPoint y: 224, endPoint x: 373, endPoint y: 241, distance: 18.5
click at [378, 224] on button "Import" at bounding box center [373, 225] width 22 height 10
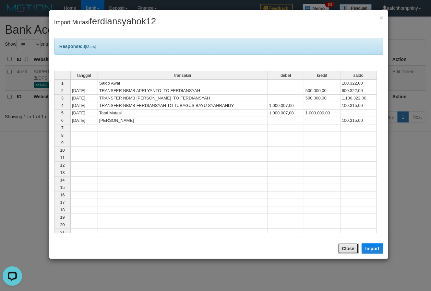
click at [356, 248] on button "Close" at bounding box center [348, 248] width 21 height 11
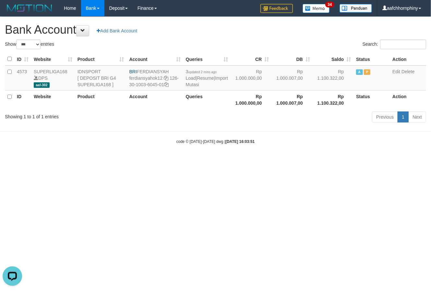
drag, startPoint x: 272, startPoint y: 26, endPoint x: 312, endPoint y: 52, distance: 47.4
click at [272, 27] on h1 "Bank Account Add Bank Account" at bounding box center [215, 29] width 421 height 13
select select "***"
click at [187, 25] on h1 "Bank Account Add Bank Account" at bounding box center [215, 29] width 421 height 13
select select "***"
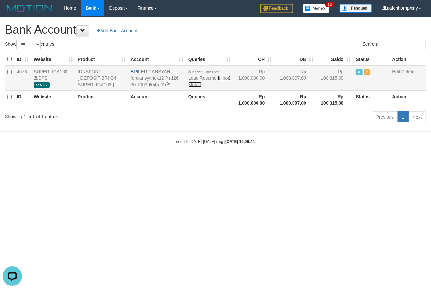
click at [202, 85] on link "Import Mutasi" at bounding box center [209, 82] width 42 height 12
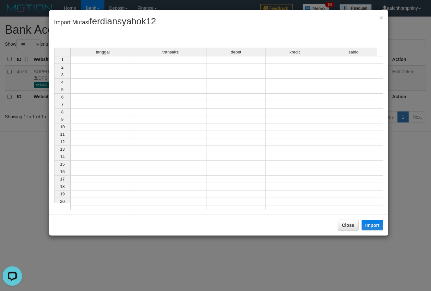
click at [116, 63] on td at bounding box center [102, 60] width 65 height 8
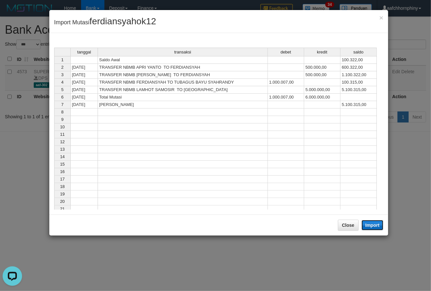
click at [369, 224] on button "Import" at bounding box center [373, 225] width 22 height 10
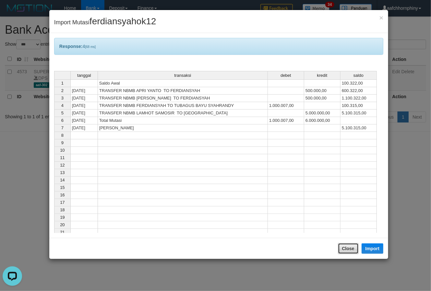
click at [352, 253] on button "Close" at bounding box center [348, 248] width 21 height 11
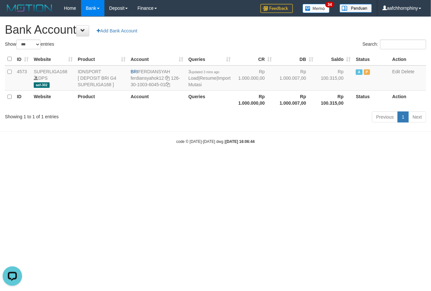
click at [261, 31] on h1 "Bank Account Add Bank Account" at bounding box center [215, 29] width 421 height 13
select select "***"
drag, startPoint x: 139, startPoint y: 73, endPoint x: 181, endPoint y: 75, distance: 41.9
click at [181, 75] on td "BRI FERDIANSYAH ferdiansyahok12 126-30-1003-6045-01" at bounding box center [155, 78] width 56 height 25
copy td "FERDIANSYAH"
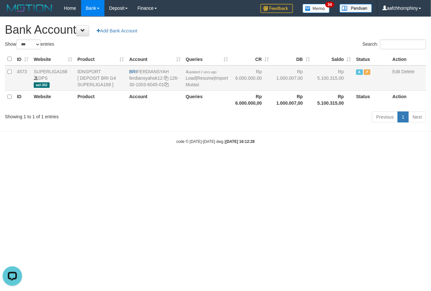
click at [172, 84] on td "BRI FERDIANSYAH ferdiansyahok12 126-30-1003-6045-01" at bounding box center [155, 78] width 56 height 25
click at [169, 85] on icon at bounding box center [166, 84] width 5 height 5
click at [195, 82] on link "Import Mutasi" at bounding box center [207, 82] width 42 height 12
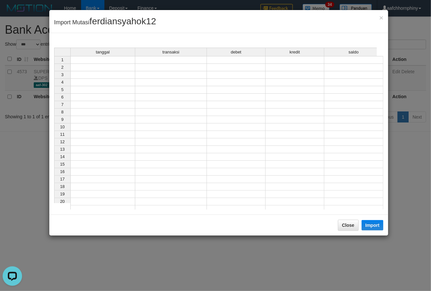
click at [105, 59] on td at bounding box center [102, 60] width 65 height 8
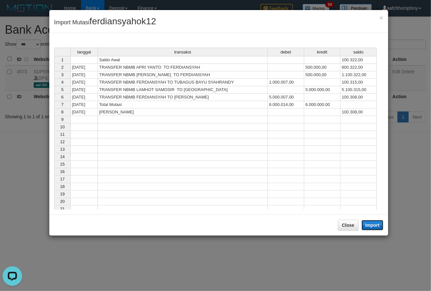
click at [368, 223] on button "Import" at bounding box center [373, 225] width 22 height 10
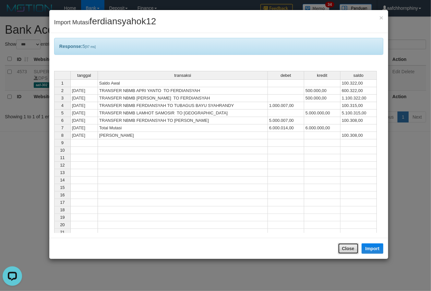
click at [343, 250] on button "Close" at bounding box center [348, 248] width 21 height 11
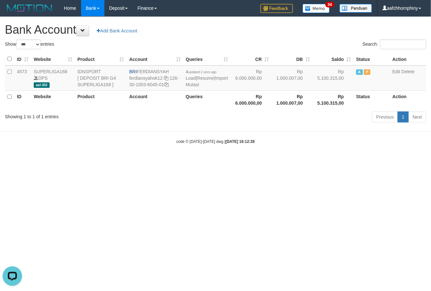
click at [287, 24] on h1 "Bank Account Add Bank Account" at bounding box center [215, 29] width 421 height 13
select select "***"
click at [195, 85] on link "Import Mutasi" at bounding box center [209, 82] width 42 height 12
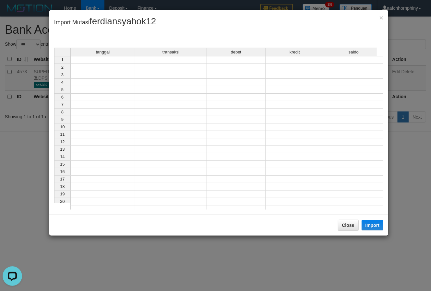
click at [117, 62] on td at bounding box center [102, 60] width 65 height 8
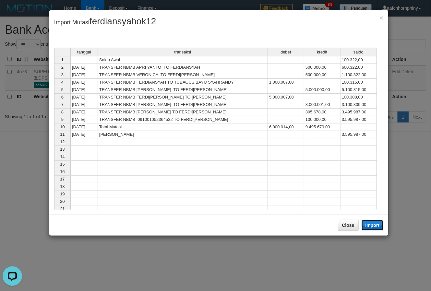
click at [369, 229] on button "Import" at bounding box center [373, 225] width 22 height 10
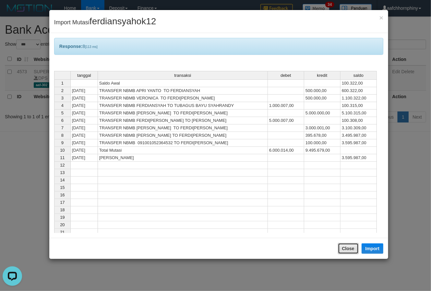
drag, startPoint x: 346, startPoint y: 246, endPoint x: 334, endPoint y: 219, distance: 28.9
click at [345, 247] on button "Close" at bounding box center [348, 248] width 21 height 11
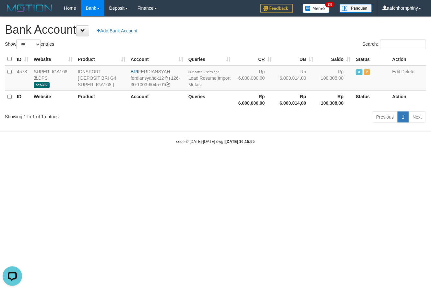
click at [256, 30] on h1 "Bank Account Add Bank Account" at bounding box center [215, 29] width 421 height 13
select select "***"
drag, startPoint x: 140, startPoint y: 71, endPoint x: 179, endPoint y: 71, distance: 39.9
click at [179, 71] on td "BRI FERDIANSYAH ferdiansyahok12 126-30-1003-6045-01" at bounding box center [155, 78] width 56 height 25
copy td "FERDIANSYAH"
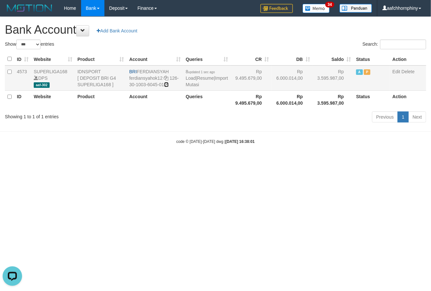
drag, startPoint x: 169, startPoint y: 84, endPoint x: 175, endPoint y: 86, distance: 6.1
click at [169, 84] on icon at bounding box center [166, 84] width 5 height 5
click at [192, 84] on link "Import Mutasi" at bounding box center [207, 82] width 42 height 12
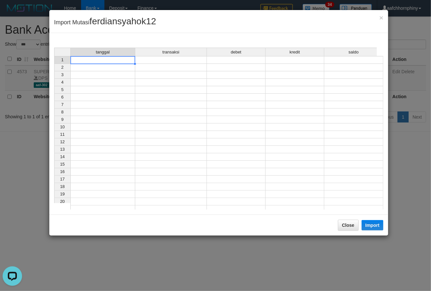
click at [115, 58] on td at bounding box center [102, 60] width 65 height 8
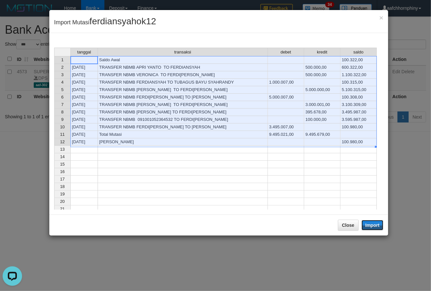
drag, startPoint x: 377, startPoint y: 223, endPoint x: 375, endPoint y: 233, distance: 9.5
click at [377, 223] on button "Import" at bounding box center [373, 225] width 22 height 10
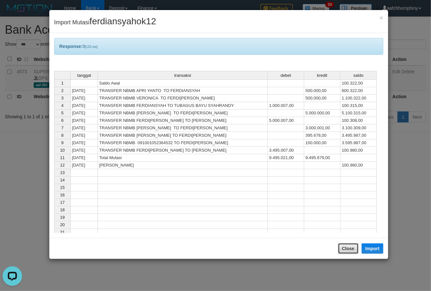
click at [353, 253] on button "Close" at bounding box center [348, 248] width 21 height 11
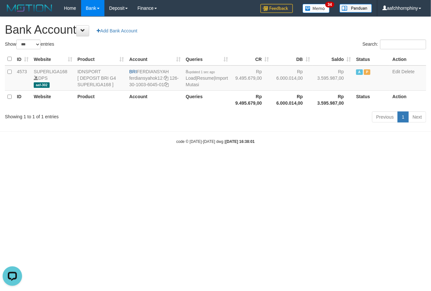
click at [268, 31] on h1 "Bank Account Add Bank Account" at bounding box center [215, 29] width 421 height 13
select select "***"
click at [195, 84] on link "Import Mutasi" at bounding box center [209, 82] width 42 height 12
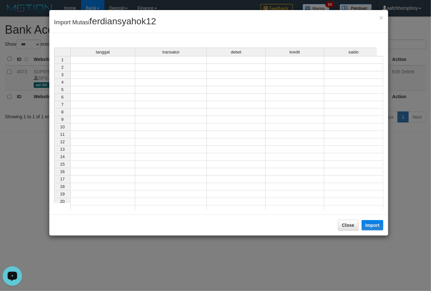
click at [108, 63] on td at bounding box center [102, 60] width 65 height 8
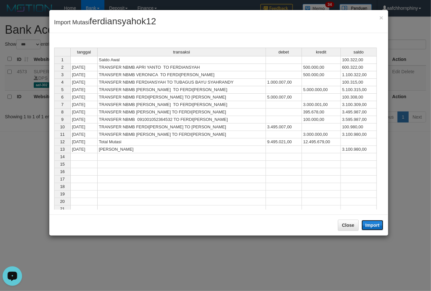
click at [374, 225] on button "Import" at bounding box center [373, 225] width 22 height 10
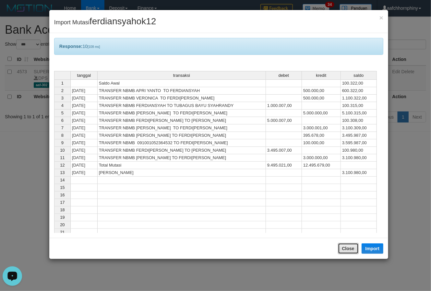
drag, startPoint x: 346, startPoint y: 249, endPoint x: 311, endPoint y: 186, distance: 72.0
click at [346, 247] on button "Close" at bounding box center [348, 248] width 21 height 11
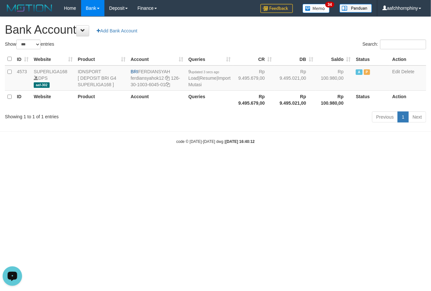
click at [261, 29] on h1 "Bank Account Add Bank Account" at bounding box center [215, 29] width 421 height 13
select select "***"
drag, startPoint x: 139, startPoint y: 71, endPoint x: 173, endPoint y: 69, distance: 33.5
click at [171, 69] on td "BRI FERDIANSYAH ferdiansyahok12 126-30-1003-6045-01" at bounding box center [153, 78] width 55 height 25
copy td "FERDIANSYAH"
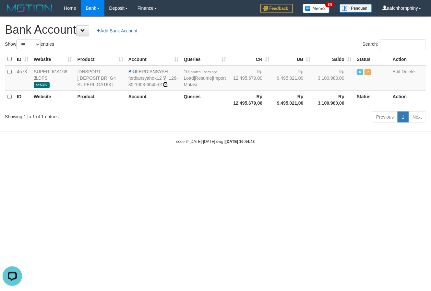
drag, startPoint x: 169, startPoint y: 86, endPoint x: 326, endPoint y: 122, distance: 161.1
click at [168, 86] on icon at bounding box center [165, 84] width 5 height 5
copy td "FERDIANSYAH"
click at [188, 85] on link "Import Mutasi" at bounding box center [205, 82] width 42 height 12
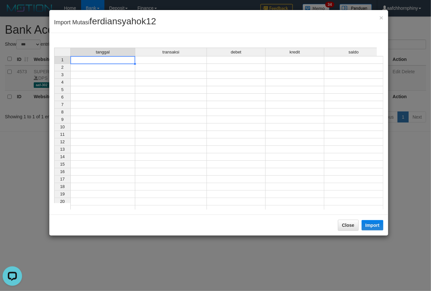
click at [92, 60] on td at bounding box center [102, 60] width 65 height 8
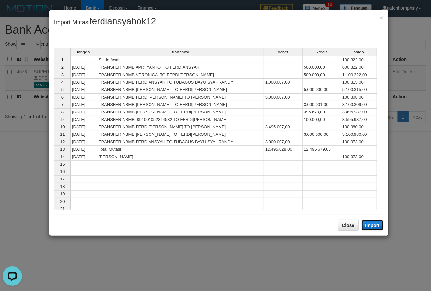
click at [373, 225] on button "Import" at bounding box center [373, 225] width 22 height 10
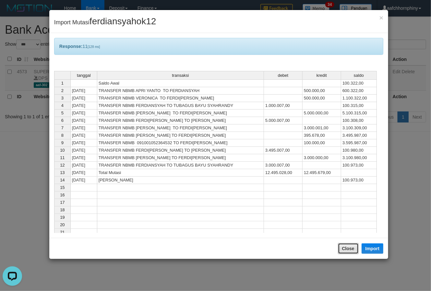
drag, startPoint x: 351, startPoint y: 249, endPoint x: 321, endPoint y: 112, distance: 140.9
click at [350, 248] on button "Close" at bounding box center [348, 248] width 21 height 11
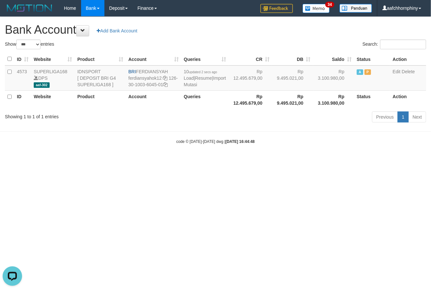
click at [263, 28] on h1 "Bank Account Add Bank Account" at bounding box center [215, 29] width 421 height 13
select select "***"
click at [190, 83] on link "Import Mutasi" at bounding box center [206, 82] width 42 height 12
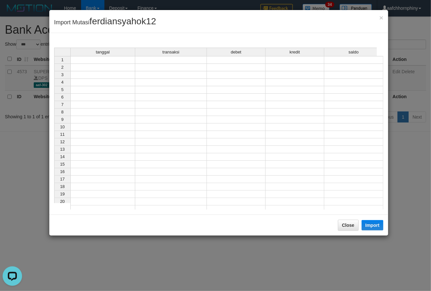
click at [110, 62] on td at bounding box center [102, 60] width 65 height 8
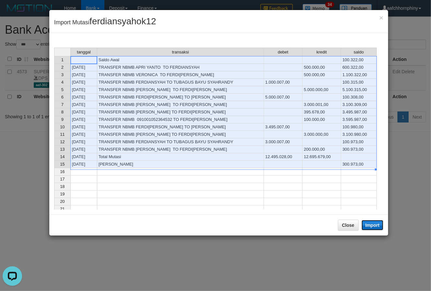
click at [371, 225] on button "Import" at bounding box center [373, 225] width 22 height 10
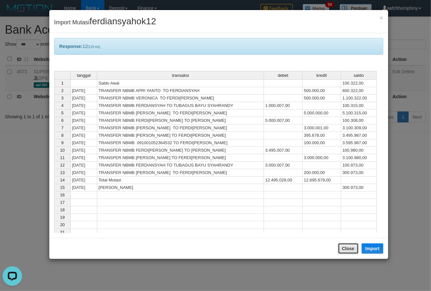
click at [352, 248] on button "Close" at bounding box center [348, 248] width 21 height 11
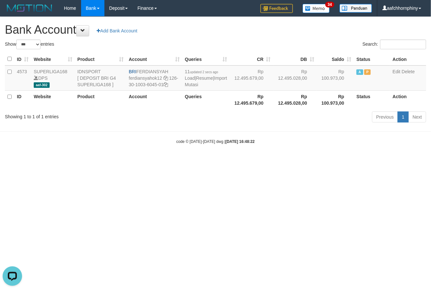
click at [282, 32] on h1 "Bank Account Add Bank Account" at bounding box center [215, 29] width 421 height 13
select select "***"
click at [308, 161] on html "Toggle navigation Home Bank Account List Load By Website Group [ISPORT] SUPERLI…" at bounding box center [215, 80] width 431 height 161
select select "***"
click at [190, 87] on link "Import Mutasi" at bounding box center [206, 82] width 42 height 12
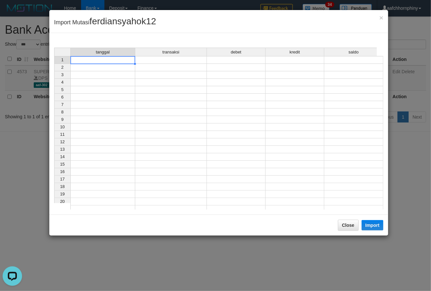
click at [103, 62] on td at bounding box center [102, 60] width 65 height 8
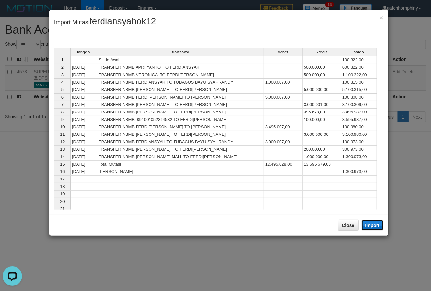
click at [364, 222] on button "Import" at bounding box center [373, 225] width 22 height 10
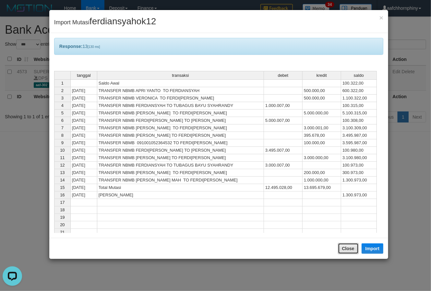
drag, startPoint x: 351, startPoint y: 249, endPoint x: 308, endPoint y: 202, distance: 63.3
click at [350, 249] on button "Close" at bounding box center [348, 248] width 21 height 11
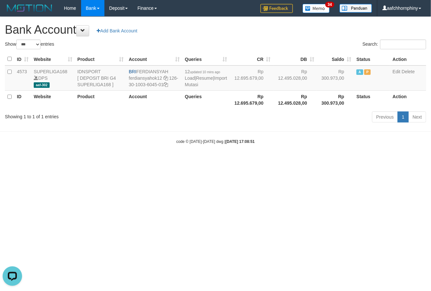
click at [211, 41] on div "Show ** ** ** *** *** entries" at bounding box center [108, 45] width 216 height 11
select select "***"
drag, startPoint x: 138, startPoint y: 71, endPoint x: 428, endPoint y: 129, distance: 295.2
click at [174, 72] on td "BRI FERDIANSYAH ferdiansyahok12 126-30-1003-6045-01" at bounding box center [152, 78] width 55 height 25
copy td "FERDIANSYAH"
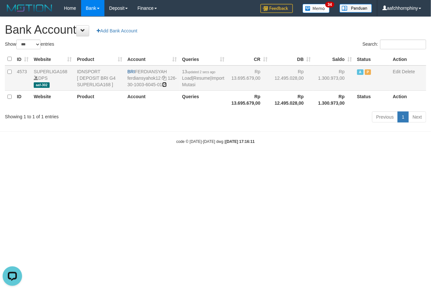
drag, startPoint x: 166, startPoint y: 85, endPoint x: 171, endPoint y: 86, distance: 4.6
click at [167, 85] on icon at bounding box center [164, 84] width 5 height 5
copy td "FERDIANSYAH"
click at [189, 85] on link "Import Mutasi" at bounding box center [203, 82] width 42 height 12
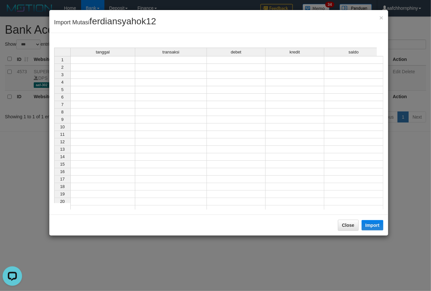
click at [115, 63] on td at bounding box center [102, 60] width 65 height 8
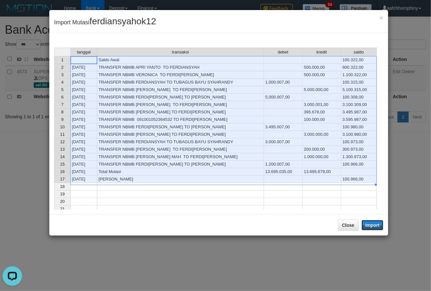
drag, startPoint x: 374, startPoint y: 225, endPoint x: 372, endPoint y: 229, distance: 4.4
click at [374, 225] on button "Import" at bounding box center [373, 225] width 22 height 10
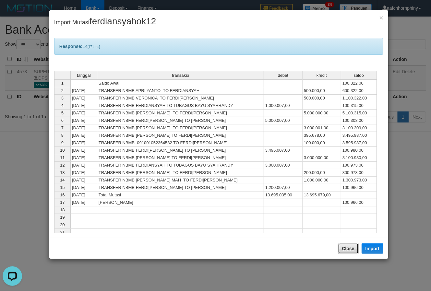
click at [350, 251] on button "Close" at bounding box center [348, 248] width 21 height 11
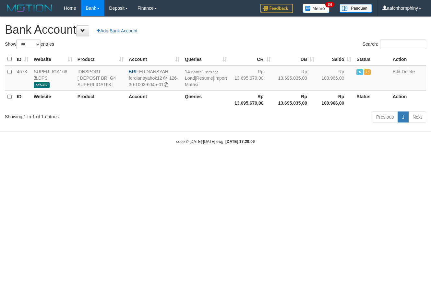
select select "***"
click at [273, 161] on html "Toggle navigation Home Bank Account List Load By Website Group [ISPORT] SUPERLI…" at bounding box center [215, 80] width 431 height 161
select select "***"
click at [302, 161] on html "Toggle navigation Home Bank Account List Load By Website Group [ISPORT] SUPERLI…" at bounding box center [215, 80] width 431 height 161
select select "***"
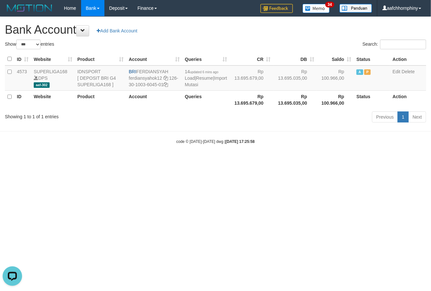
drag, startPoint x: 431, startPoint y: 70, endPoint x: 444, endPoint y: 55, distance: 19.8
click at [431, 55] on html "Toggle navigation Home Bank Account List Load By Website Group [ISPORT] SUPERLI…" at bounding box center [215, 80] width 431 height 161
click at [223, 161] on html "Toggle navigation Home Bank Account List Load By Website Group [ISPORT] SUPERLI…" at bounding box center [215, 80] width 431 height 161
click at [190, 86] on link "Import Mutasi" at bounding box center [206, 82] width 42 height 12
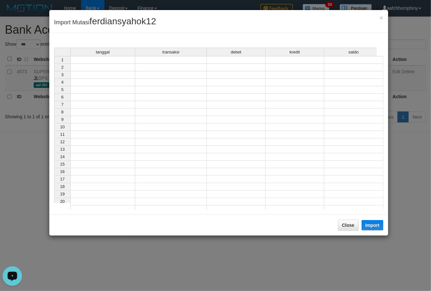
drag, startPoint x: 99, startPoint y: 61, endPoint x: 104, endPoint y: 67, distance: 8.0
click at [98, 61] on td at bounding box center [102, 60] width 65 height 8
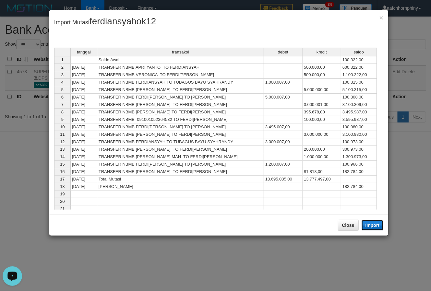
click at [365, 226] on button "Import" at bounding box center [373, 225] width 22 height 10
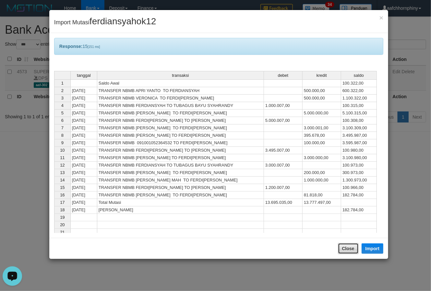
click at [350, 252] on button "Close" at bounding box center [348, 248] width 21 height 11
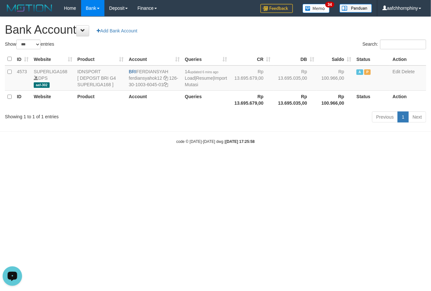
click at [258, 36] on h1 "Bank Account Add Bank Account" at bounding box center [215, 29] width 421 height 13
select select "***"
click at [291, 32] on h1 "Bank Account Add Bank Account" at bounding box center [215, 29] width 421 height 13
click at [195, 84] on link "Import Mutasi" at bounding box center [206, 82] width 42 height 12
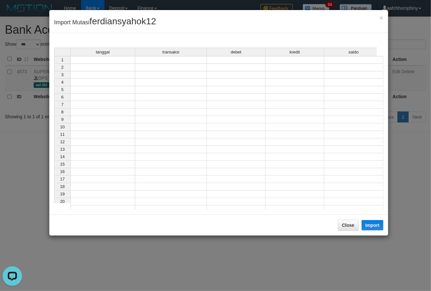
click at [111, 59] on td at bounding box center [102, 60] width 65 height 8
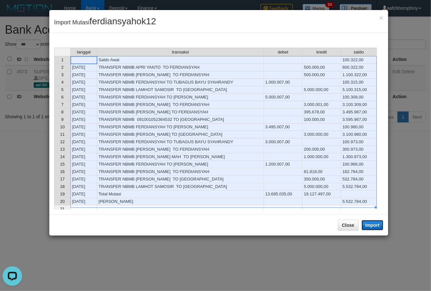
click at [379, 227] on button "Import" at bounding box center [373, 225] width 22 height 10
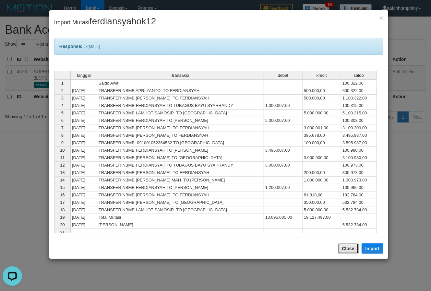
click at [355, 254] on button "Close" at bounding box center [348, 248] width 21 height 11
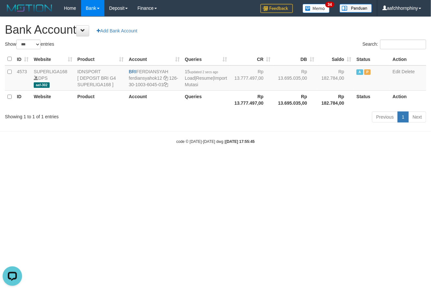
click at [269, 38] on div "**********" at bounding box center [215, 71] width 431 height 108
select select "***"
drag, startPoint x: 138, startPoint y: 71, endPoint x: 177, endPoint y: 69, distance: 39.3
click at [177, 69] on td "BRI FERDIANSYAH ferdiansyahok12 126-30-1003-6045-01" at bounding box center [152, 78] width 55 height 25
copy td "FERDIANSYAH"
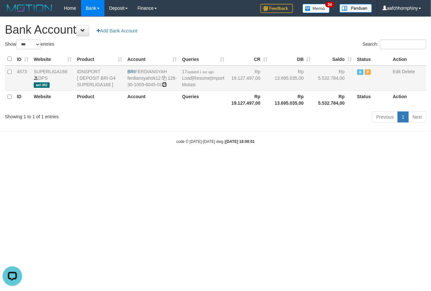
click at [167, 83] on icon at bounding box center [164, 84] width 5 height 5
copy td "FERDIANSYAH"
click at [192, 84] on link "Import Mutasi" at bounding box center [203, 82] width 42 height 12
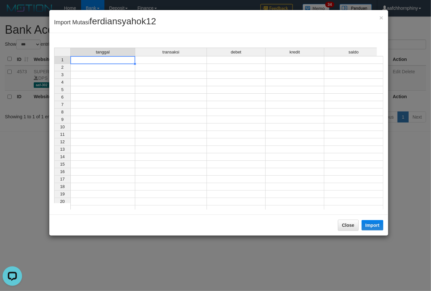
click at [128, 60] on td at bounding box center [102, 60] width 65 height 8
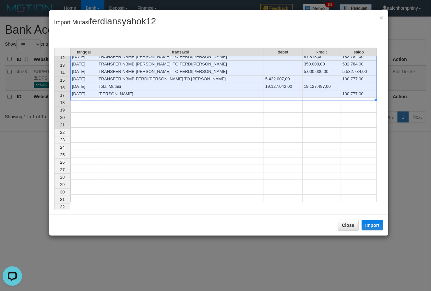
scroll to position [130, 0]
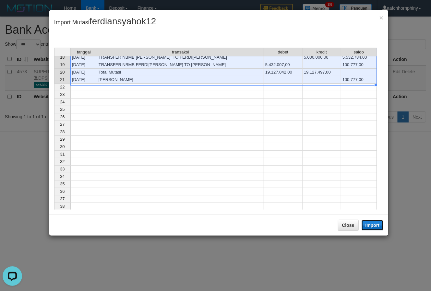
click at [376, 224] on button "Import" at bounding box center [373, 225] width 22 height 10
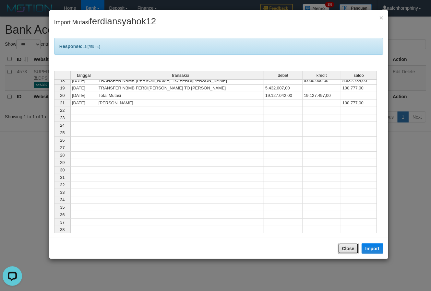
drag, startPoint x: 348, startPoint y: 251, endPoint x: 346, endPoint y: 243, distance: 7.7
click at [349, 251] on button "Close" at bounding box center [348, 248] width 21 height 11
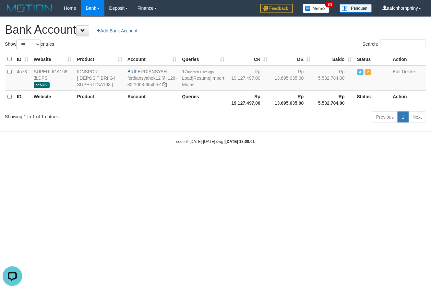
drag, startPoint x: 265, startPoint y: 16, endPoint x: 261, endPoint y: 24, distance: 8.4
click at [264, 17] on nav "Toggle navigation Home Bank Account List Load By Website Group [ISPORT] SUPERLI…" at bounding box center [215, 8] width 431 height 17
select select "***"
click at [254, 161] on html "Toggle navigation Home Bank Account List Load By Website Group [ISPORT] SUPERLI…" at bounding box center [215, 80] width 431 height 161
select select "***"
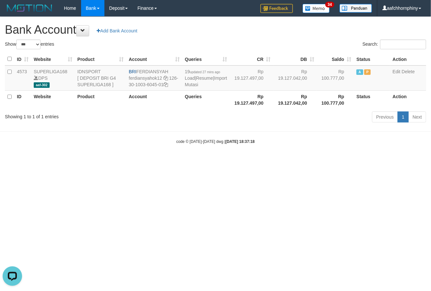
click at [406, 161] on html "Toggle navigation Home Bank Account List Load By Website Group [ISPORT] SUPERLI…" at bounding box center [215, 80] width 431 height 161
select select "***"
click at [156, 161] on html "Toggle navigation Home Bank Account List Load By Website Group [ISPORT] SUPERLI…" at bounding box center [215, 80] width 431 height 161
click at [257, 40] on div "Search:" at bounding box center [324, 45] width 206 height 11
click at [195, 87] on link "Import Mutasi" at bounding box center [206, 82] width 42 height 12
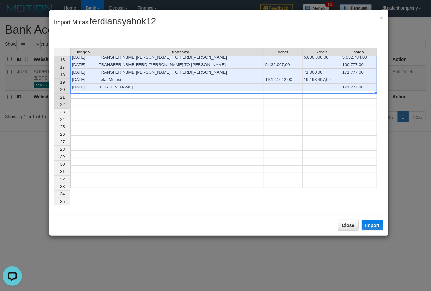
scroll to position [130, 0]
click at [368, 227] on button "Import" at bounding box center [373, 225] width 22 height 10
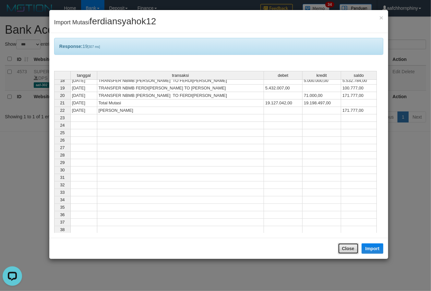
click at [353, 250] on button "Close" at bounding box center [348, 248] width 21 height 11
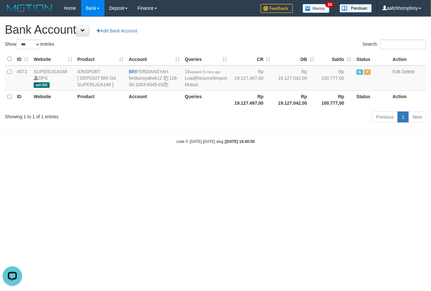
click at [243, 29] on h1 "Bank Account Add Bank Account" at bounding box center [215, 29] width 421 height 13
select select "***"
click at [192, 83] on link "Import Mutasi" at bounding box center [206, 82] width 42 height 12
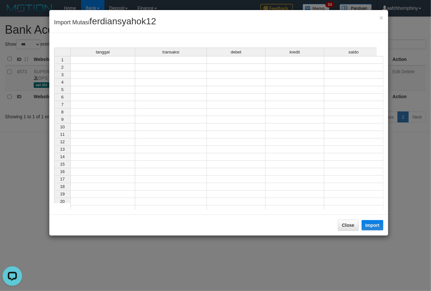
click at [116, 60] on td at bounding box center [102, 60] width 65 height 8
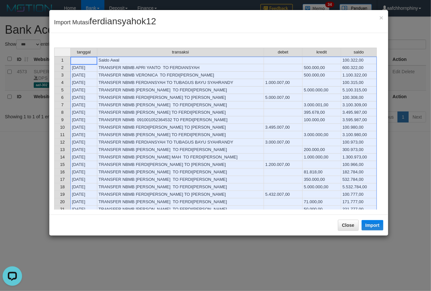
scroll to position [43, 0]
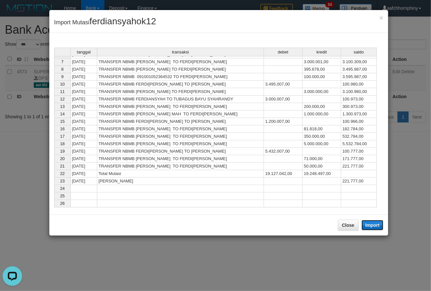
click at [368, 226] on button "Import" at bounding box center [373, 225] width 22 height 10
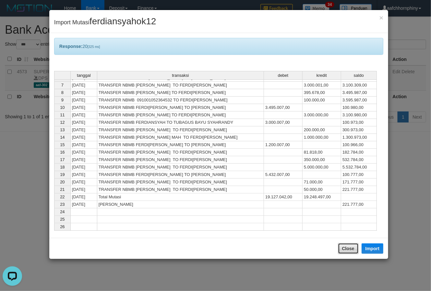
click at [349, 248] on button "Close" at bounding box center [348, 248] width 21 height 11
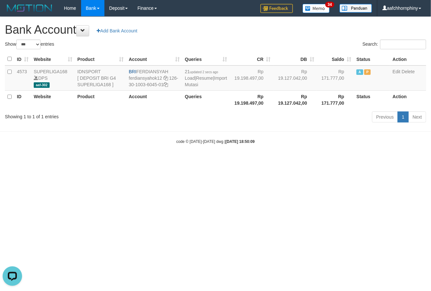
click at [265, 25] on h1 "Bank Account Add Bank Account" at bounding box center [215, 29] width 421 height 13
select select "***"
drag, startPoint x: 392, startPoint y: 234, endPoint x: 430, endPoint y: 214, distance: 42.7
click at [393, 161] on html "Toggle navigation Home Bank Account List Load By Website Group [ISPORT] SUPERLI…" at bounding box center [215, 80] width 431 height 161
click at [372, 161] on html "Toggle navigation Home Bank Account List Load By Website Group [ISPORT] SUPERLI…" at bounding box center [215, 80] width 431 height 161
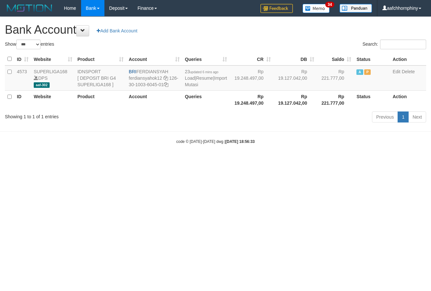
select select "***"
drag, startPoint x: 425, startPoint y: 202, endPoint x: 431, endPoint y: 203, distance: 6.2
click at [425, 161] on html "Toggle navigation Home Bank Account List Load By Website Group [ISPORT] SUPERLI…" at bounding box center [215, 80] width 431 height 161
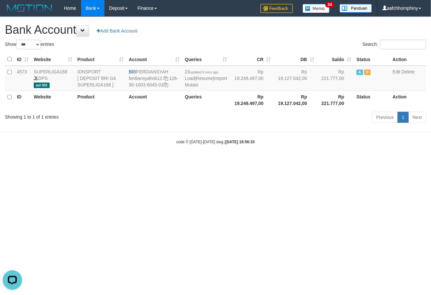
click at [201, 161] on html "Toggle navigation Home Bank Account List Load By Website Group [ISPORT] SUPERLI…" at bounding box center [215, 80] width 431 height 161
click at [25, 161] on html "Toggle navigation Home Bank Account List Load By Website Group [ISPORT] SUPERLI…" at bounding box center [215, 80] width 431 height 161
click at [196, 85] on link "Import Mutasi" at bounding box center [206, 82] width 42 height 12
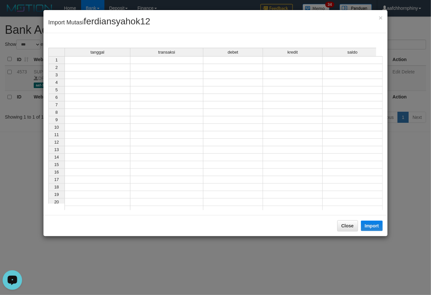
click at [116, 62] on td at bounding box center [98, 60] width 66 height 8
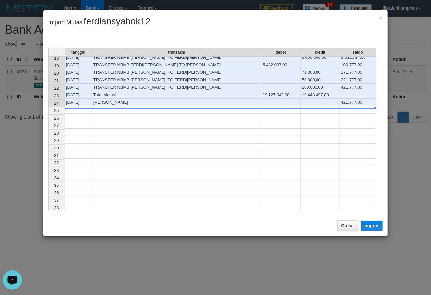
scroll to position [130, 0]
click at [370, 226] on button "Import" at bounding box center [372, 225] width 22 height 10
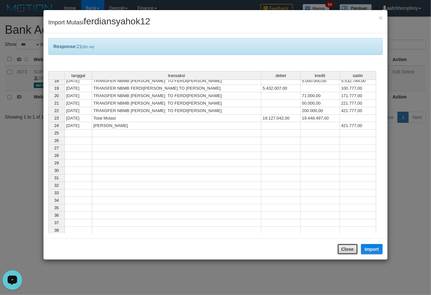
click at [348, 252] on button "Close" at bounding box center [347, 248] width 21 height 11
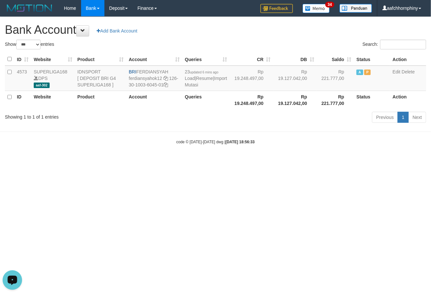
click at [265, 42] on div "Search:" at bounding box center [324, 45] width 206 height 11
select select "***"
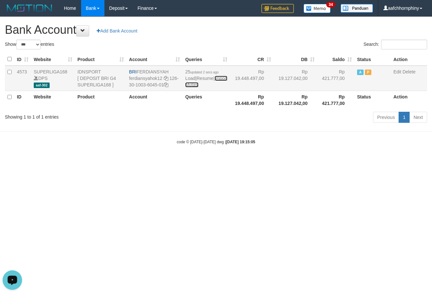
click at [195, 84] on link "Import Mutasi" at bounding box center [206, 82] width 42 height 12
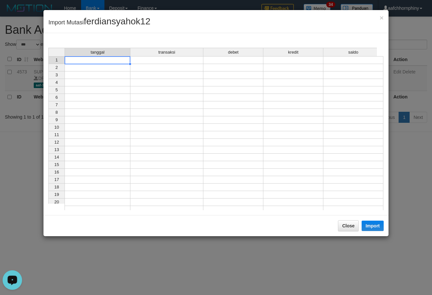
click at [112, 63] on td at bounding box center [98, 60] width 66 height 8
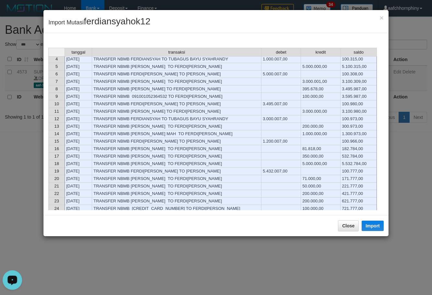
scroll to position [43, 0]
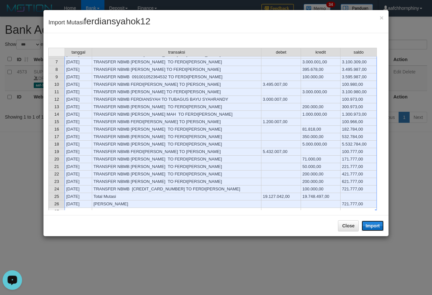
click at [363, 227] on button "Import" at bounding box center [373, 225] width 22 height 10
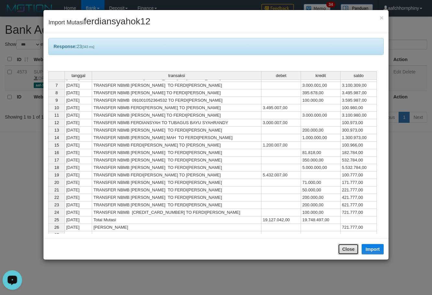
click at [350, 249] on button "Close" at bounding box center [348, 248] width 21 height 11
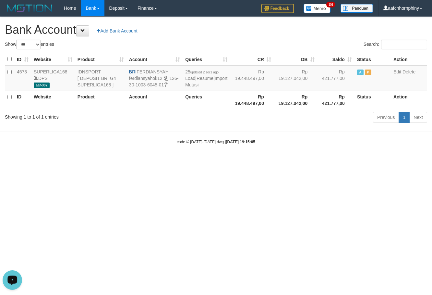
click at [274, 34] on h1 "Bank Account Add Bank Account" at bounding box center [216, 29] width 422 height 13
select select "***"
click at [192, 84] on link "Import Mutasi" at bounding box center [206, 82] width 42 height 12
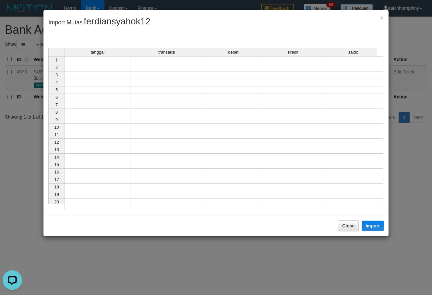
click at [100, 59] on td at bounding box center [98, 60] width 66 height 8
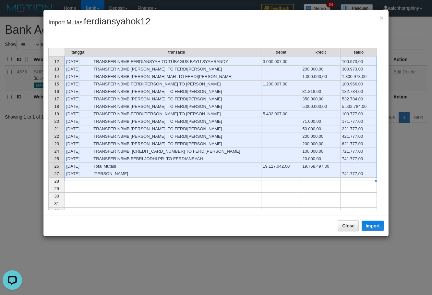
scroll to position [86, 0]
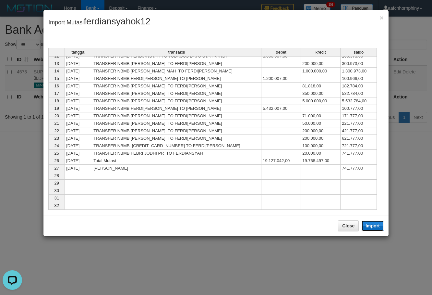
click at [372, 223] on button "Import" at bounding box center [373, 225] width 22 height 10
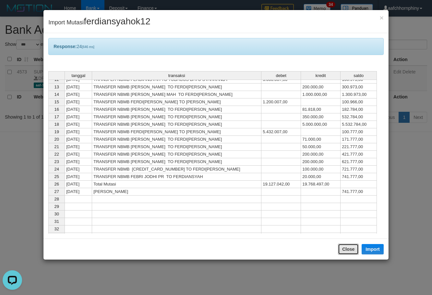
click at [346, 250] on button "Close" at bounding box center [348, 248] width 21 height 11
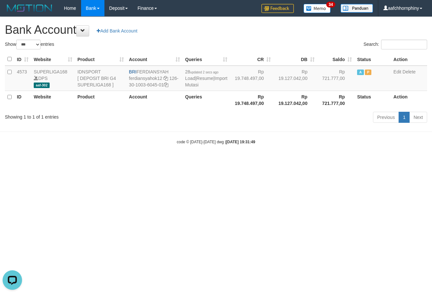
click at [273, 32] on h1 "Bank Account Add Bank Account" at bounding box center [216, 29] width 422 height 13
select select "***"
drag, startPoint x: 303, startPoint y: 160, endPoint x: 300, endPoint y: 165, distance: 6.0
click at [303, 160] on body "Toggle navigation Home Bank Account List Load By Website Group [ISPORT] SUPERLI…" at bounding box center [216, 80] width 432 height 161
select select "***"
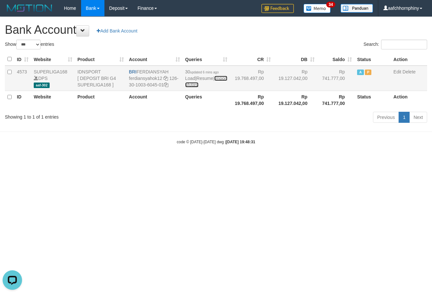
click at [192, 86] on link "Import Mutasi" at bounding box center [206, 82] width 42 height 12
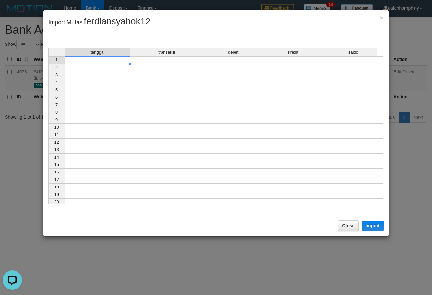
click at [99, 59] on td at bounding box center [98, 60] width 66 height 8
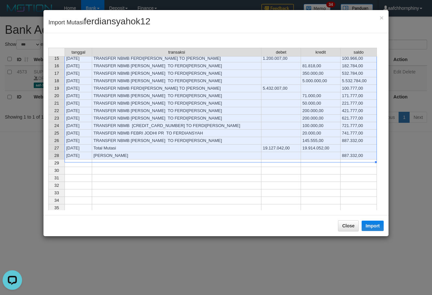
scroll to position [130, 0]
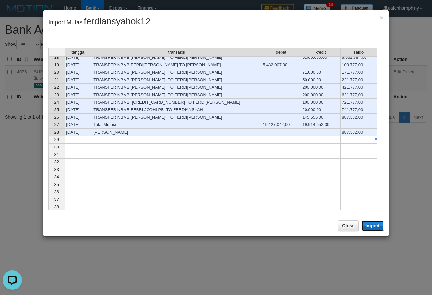
click at [374, 223] on button "Import" at bounding box center [373, 225] width 22 height 10
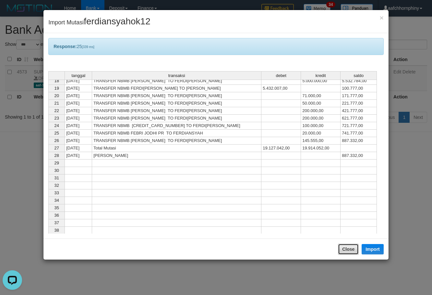
click at [346, 246] on button "Close" at bounding box center [348, 248] width 21 height 11
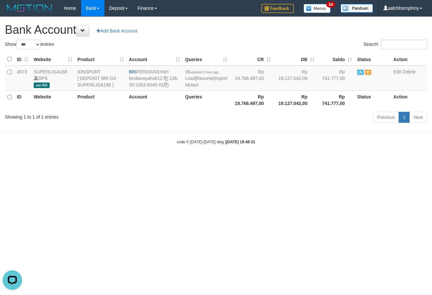
click at [247, 37] on div "**********" at bounding box center [216, 71] width 432 height 108
select select "***"
click at [193, 84] on link "Import Mutasi" at bounding box center [206, 82] width 42 height 12
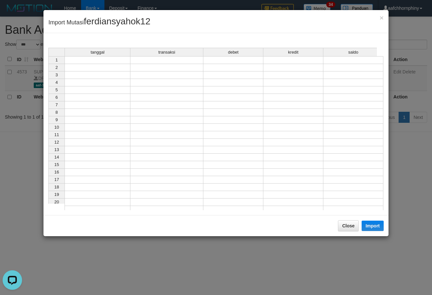
click at [106, 62] on td at bounding box center [98, 60] width 66 height 8
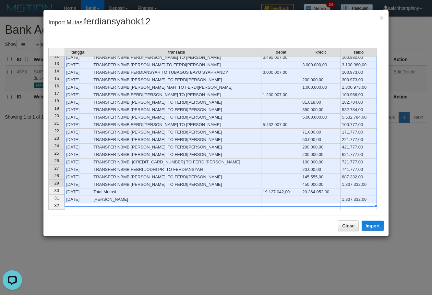
scroll to position [86, 0]
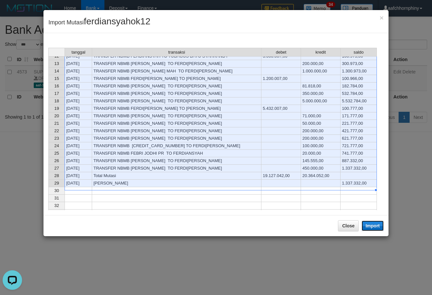
click at [371, 225] on button "Import" at bounding box center [373, 225] width 22 height 10
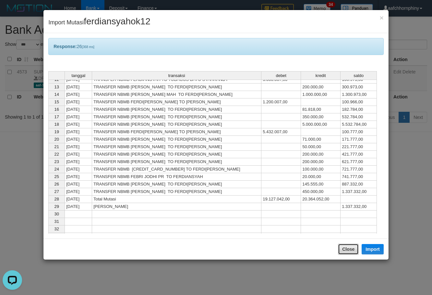
click at [357, 251] on button "Close" at bounding box center [348, 248] width 21 height 11
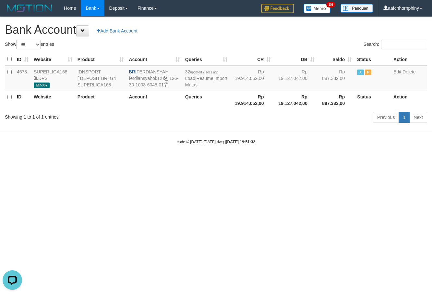
drag, startPoint x: 261, startPoint y: 35, endPoint x: 430, endPoint y: 130, distance: 193.5
click at [261, 35] on h1 "Bank Account Add Bank Account" at bounding box center [216, 29] width 422 height 13
select select "***"
drag, startPoint x: 138, startPoint y: 69, endPoint x: 177, endPoint y: 67, distance: 39.3
click at [177, 67] on td "BRI FERDIANSYAH ferdiansyahok12 126-30-1003-6045-01" at bounding box center [152, 78] width 55 height 25
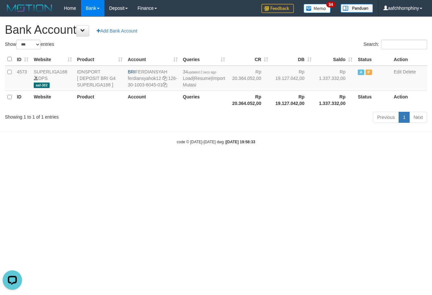
copy td "FERDIANSYAH"
drag, startPoint x: 169, startPoint y: 84, endPoint x: 202, endPoint y: 92, distance: 33.9
click at [167, 83] on icon at bounding box center [165, 84] width 5 height 5
click at [196, 84] on link "Import Mutasi" at bounding box center [204, 82] width 42 height 12
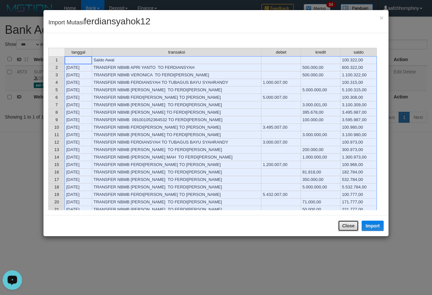
click at [346, 224] on button "Close" at bounding box center [348, 225] width 21 height 11
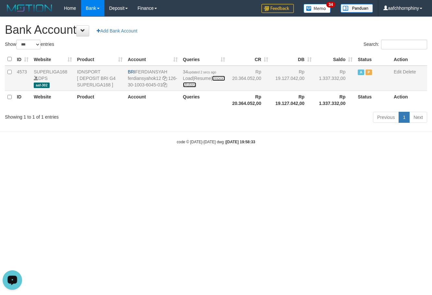
click at [195, 86] on link "Import Mutasi" at bounding box center [204, 82] width 42 height 12
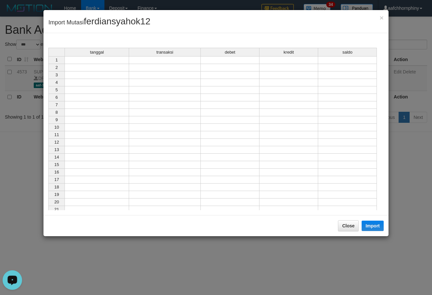
click at [115, 60] on td at bounding box center [97, 60] width 65 height 8
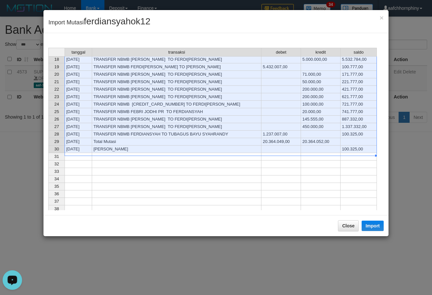
scroll to position [130, 0]
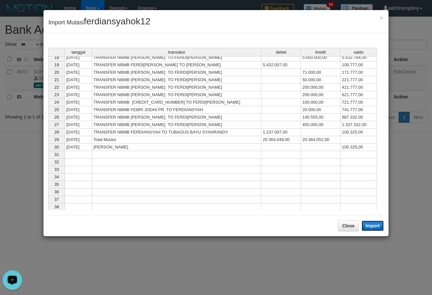
click at [373, 226] on button "Import" at bounding box center [373, 225] width 22 height 10
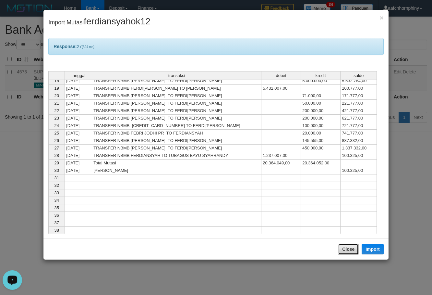
click at [342, 248] on button "Close" at bounding box center [348, 248] width 21 height 11
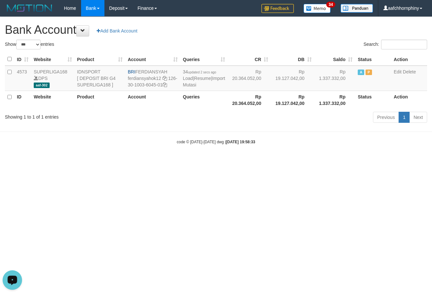
click at [240, 34] on h1 "Bank Account Add Bank Account" at bounding box center [216, 29] width 422 height 13
select select "***"
click at [192, 83] on link "Import Mutasi" at bounding box center [206, 82] width 42 height 12
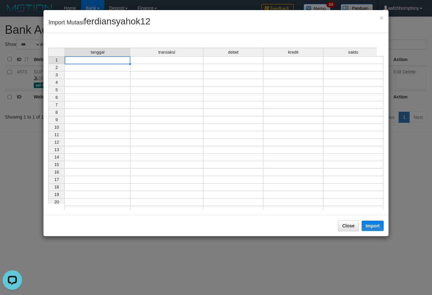
click at [121, 61] on td at bounding box center [98, 60] width 66 height 8
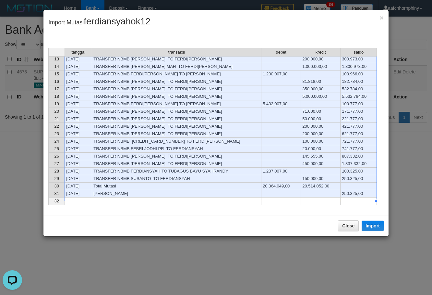
scroll to position [130, 0]
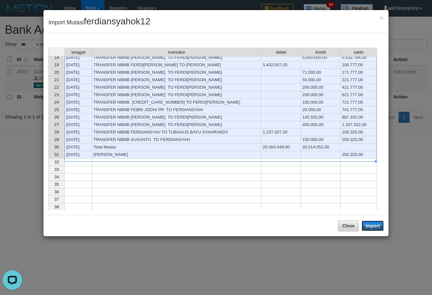
drag, startPoint x: 372, startPoint y: 226, endPoint x: 356, endPoint y: 252, distance: 30.3
click at [372, 226] on button "Import" at bounding box center [373, 225] width 22 height 10
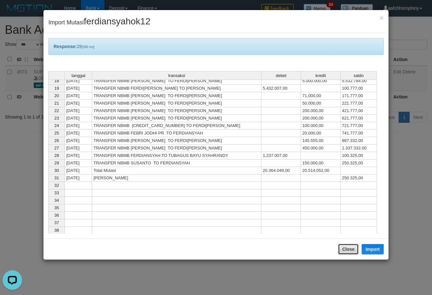
click at [354, 248] on button "Close" at bounding box center [348, 248] width 21 height 11
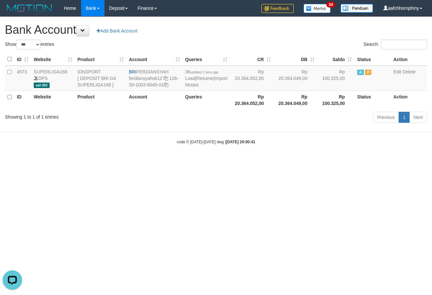
click at [303, 32] on h1 "Bank Account Add Bank Account" at bounding box center [216, 29] width 422 height 13
select select "***"
click at [194, 85] on link "Import Mutasi" at bounding box center [206, 82] width 42 height 12
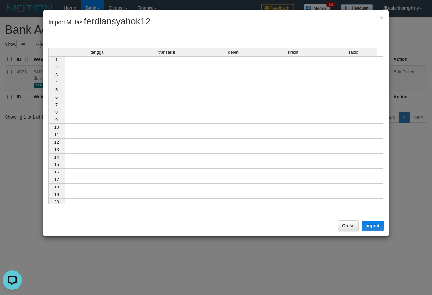
click at [108, 60] on td at bounding box center [98, 60] width 66 height 8
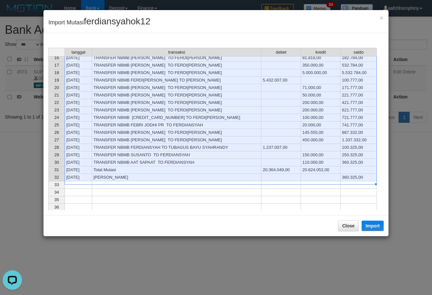
scroll to position [173, 0]
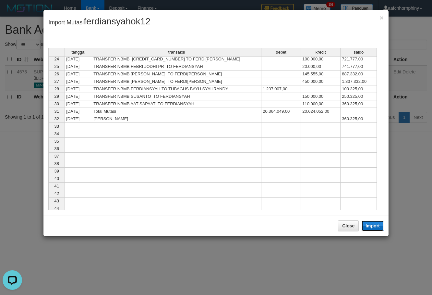
click at [377, 225] on button "Import" at bounding box center [373, 225] width 22 height 10
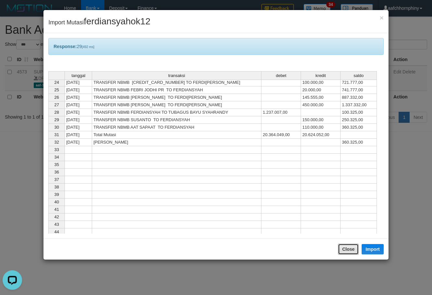
drag, startPoint x: 346, startPoint y: 248, endPoint x: 317, endPoint y: 96, distance: 154.4
click at [346, 248] on button "Close" at bounding box center [348, 248] width 21 height 11
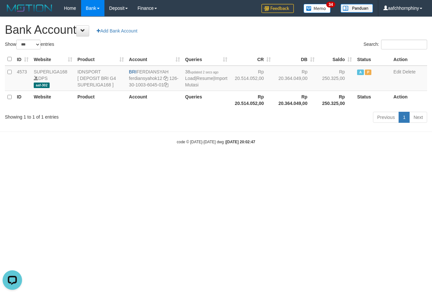
click at [274, 34] on h1 "Bank Account Add Bank Account" at bounding box center [216, 29] width 422 height 13
select select "***"
click at [173, 43] on div "Show ** ** ** *** *** entries" at bounding box center [108, 45] width 206 height 11
drag, startPoint x: 287, startPoint y: 182, endPoint x: 289, endPoint y: 176, distance: 6.7
click at [289, 161] on html "Toggle navigation Home Bank Account List Load By Website Group [ISPORT] SUPERLI…" at bounding box center [216, 80] width 432 height 161
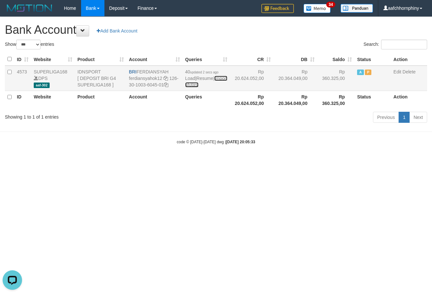
click at [204, 83] on link "Import Mutasi" at bounding box center [206, 82] width 42 height 12
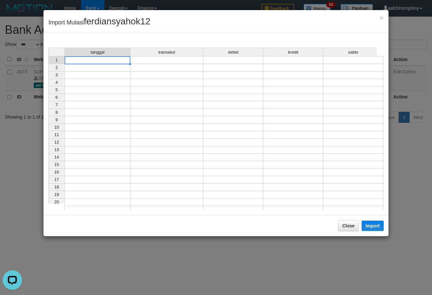
click at [81, 61] on td at bounding box center [98, 60] width 66 height 8
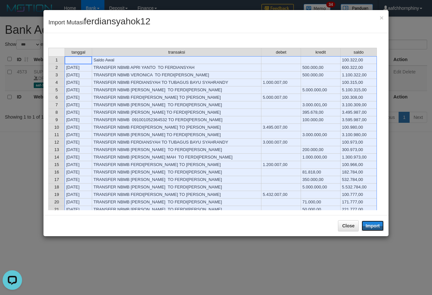
drag, startPoint x: 376, startPoint y: 223, endPoint x: 386, endPoint y: 227, distance: 10.9
click at [377, 223] on button "Import" at bounding box center [373, 225] width 22 height 10
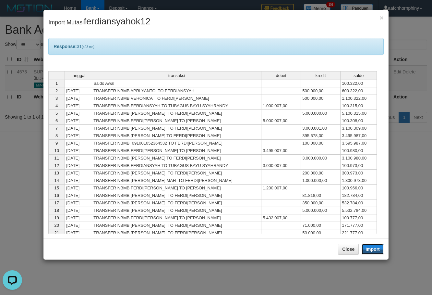
drag, startPoint x: 374, startPoint y: 245, endPoint x: 382, endPoint y: 243, distance: 8.0
click at [392, 238] on div "× Import Mutasi ferdiansyahok12 Response: 31 [493 ms] tanggal transaksi debet k…" at bounding box center [216, 147] width 432 height 295
click at [339, 253] on button "Close" at bounding box center [348, 248] width 21 height 11
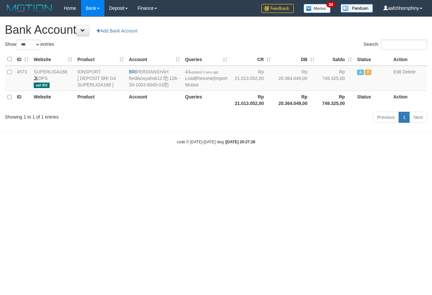
select select "***"
drag, startPoint x: 144, startPoint y: 167, endPoint x: 75, endPoint y: 117, distance: 84.6
click at [143, 161] on html "Toggle navigation Home Bank Account List Load By Website Group [ISPORT] SUPERLI…" at bounding box center [216, 80] width 432 height 161
click at [199, 86] on link "Import Mutasi" at bounding box center [206, 82] width 42 height 12
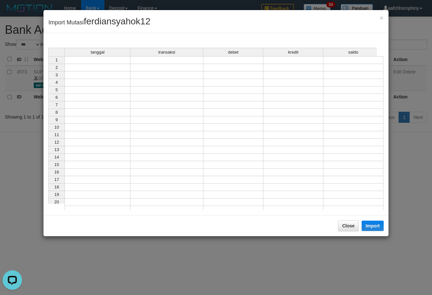
click at [97, 62] on td at bounding box center [98, 60] width 66 height 8
click at [90, 97] on td at bounding box center [98, 97] width 66 height 7
click at [48, 64] on div "tanggal transaksi debet kredit saldo 1 2 3 4 5 6 7 8 9 10 11 12 13 14 15 16 17 …" at bounding box center [48, 130] width 0 height 165
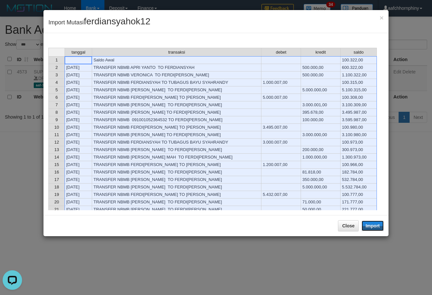
drag, startPoint x: 374, startPoint y: 226, endPoint x: 350, endPoint y: 238, distance: 27.6
click at [375, 226] on button "Import" at bounding box center [373, 225] width 22 height 10
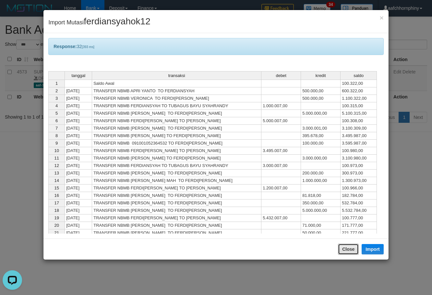
click at [346, 252] on button "Close" at bounding box center [348, 248] width 21 height 11
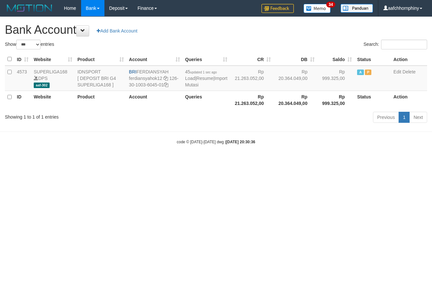
select select "***"
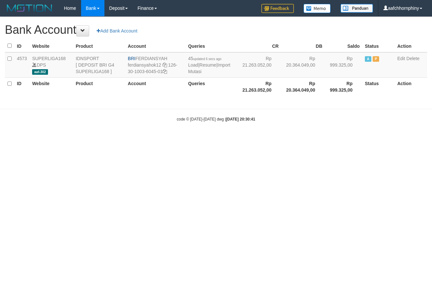
select select "***"
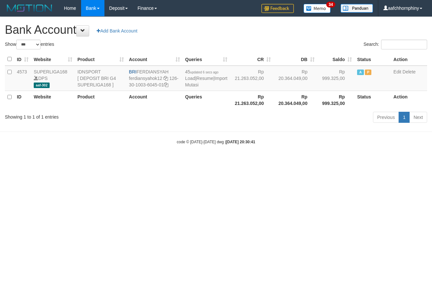
click at [315, 161] on html "Toggle navigation Home Bank Account List Load By Website Group [ISPORT] SUPERLI…" at bounding box center [216, 80] width 432 height 161
drag, startPoint x: 312, startPoint y: 210, endPoint x: 352, endPoint y: 213, distance: 40.0
click at [338, 161] on html "Toggle navigation Home Bank Account List Load By Website Group [ISPORT] SUPERLI…" at bounding box center [216, 80] width 432 height 161
click at [196, 86] on link "Import Mutasi" at bounding box center [206, 82] width 42 height 12
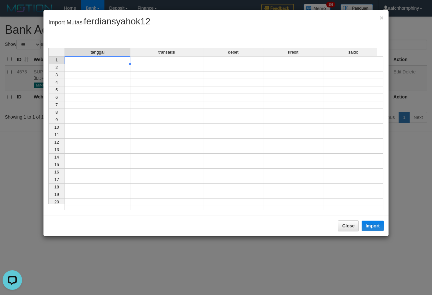
click at [93, 62] on td at bounding box center [98, 60] width 66 height 8
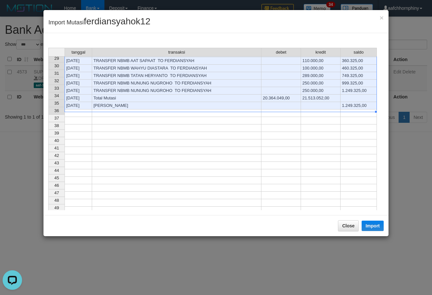
scroll to position [216, 0]
drag, startPoint x: 367, startPoint y: 225, endPoint x: 366, endPoint y: 249, distance: 25.0
click at [367, 225] on button "Import" at bounding box center [373, 225] width 22 height 10
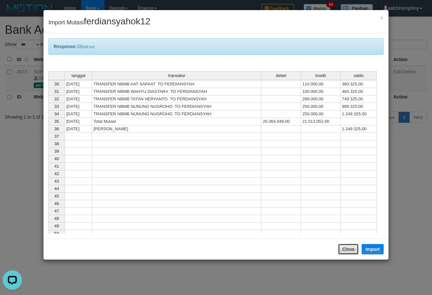
click at [350, 249] on button "Close" at bounding box center [348, 248] width 21 height 11
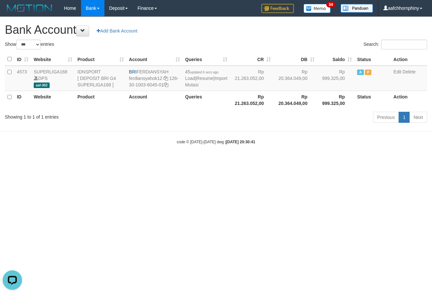
click at [252, 30] on h1 "Bank Account Add Bank Account" at bounding box center [216, 29] width 422 height 13
select select "***"
drag, startPoint x: 139, startPoint y: 70, endPoint x: 176, endPoint y: 67, distance: 36.8
click at [176, 67] on td "BRI FERDIANSYAH ferdiansyahok12 126-30-1003-6045-01" at bounding box center [152, 78] width 55 height 25
copy td "FERDIANSYAH"
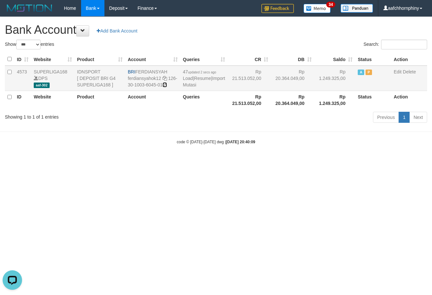
click at [167, 84] on icon at bounding box center [165, 84] width 5 height 5
copy td "FERDIANSYAH"
click at [192, 84] on link "Import Mutasi" at bounding box center [204, 82] width 42 height 12
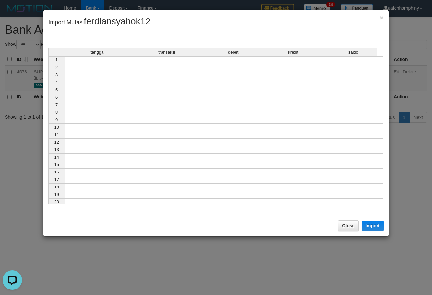
click at [96, 61] on td at bounding box center [98, 60] width 66 height 8
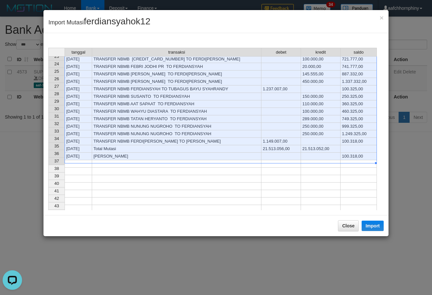
scroll to position [173, 0]
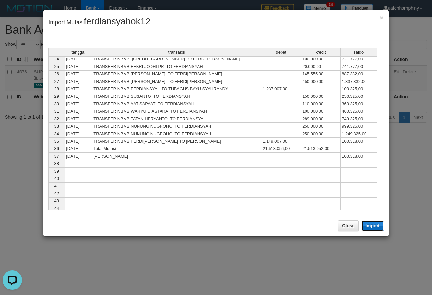
click at [371, 226] on button "Import" at bounding box center [373, 225] width 22 height 10
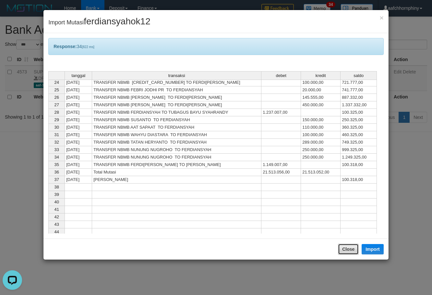
click at [348, 248] on button "Close" at bounding box center [348, 248] width 21 height 11
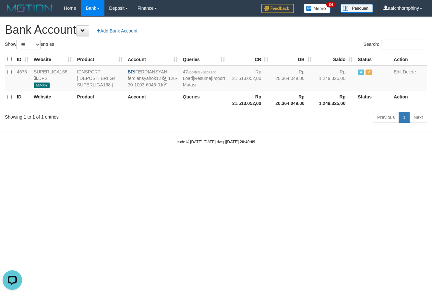
click at [274, 29] on h1 "Bank Account Add Bank Account" at bounding box center [216, 29] width 422 height 13
select select "***"
click at [195, 87] on link "Import Mutasi" at bounding box center [206, 82] width 42 height 12
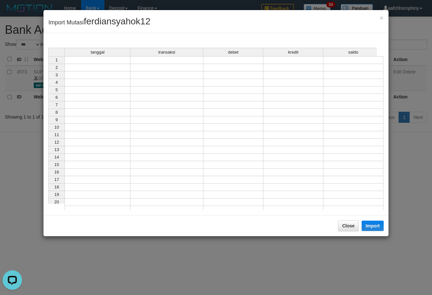
click at [103, 61] on td at bounding box center [98, 60] width 66 height 8
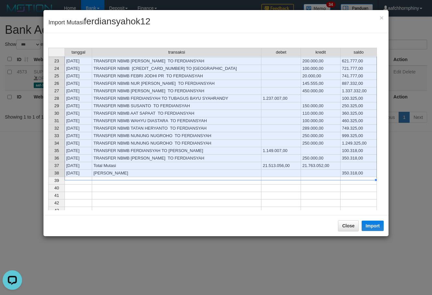
scroll to position [173, 0]
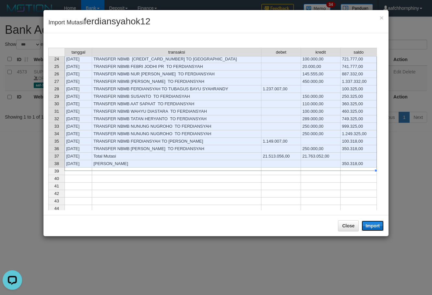
click at [368, 226] on button "Import" at bounding box center [373, 225] width 22 height 10
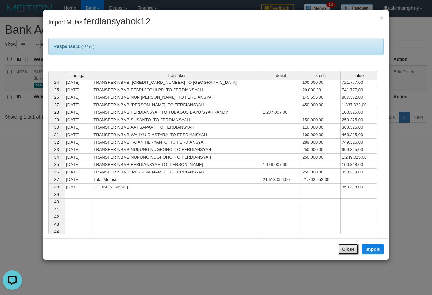
drag, startPoint x: 348, startPoint y: 244, endPoint x: 346, endPoint y: 226, distance: 17.6
click at [348, 245] on button "Close" at bounding box center [348, 248] width 21 height 11
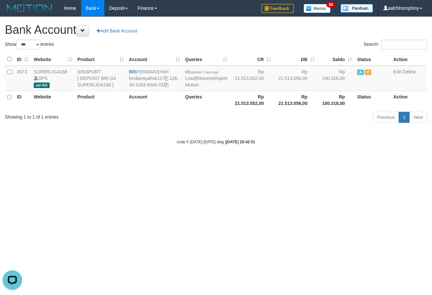
click at [275, 23] on div "**********" at bounding box center [216, 71] width 432 height 108
select select "***"
click at [192, 84] on link "Import Mutasi" at bounding box center [206, 82] width 42 height 12
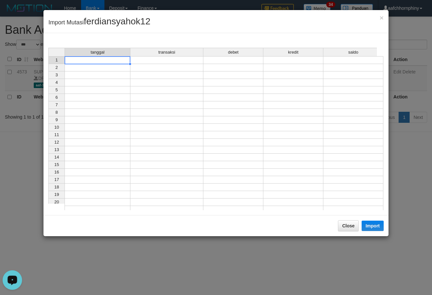
click at [104, 60] on td at bounding box center [98, 60] width 66 height 8
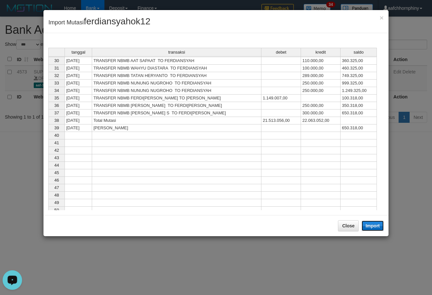
click at [373, 224] on button "Import" at bounding box center [373, 225] width 22 height 10
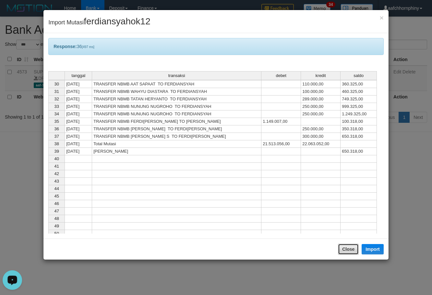
drag, startPoint x: 348, startPoint y: 248, endPoint x: 321, endPoint y: 142, distance: 109.2
click at [348, 247] on button "Close" at bounding box center [348, 248] width 21 height 11
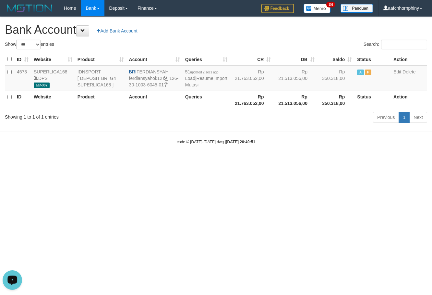
click at [284, 29] on h1 "Bank Account Add Bank Account" at bounding box center [216, 29] width 422 height 13
select select "***"
